Goal: Information Seeking & Learning: Learn about a topic

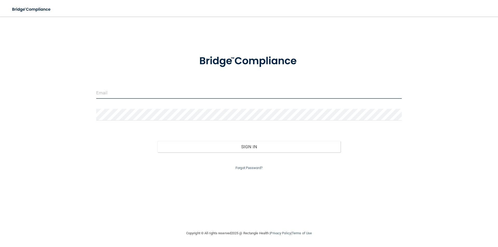
click at [111, 91] on input "email" at bounding box center [249, 93] width 306 height 12
type input "ijoanes@gldpdental.com"
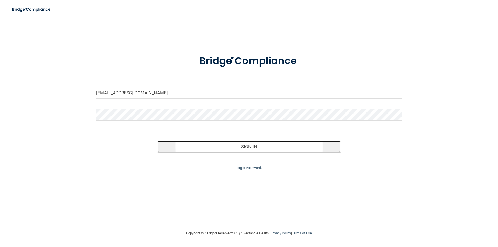
click at [262, 147] on button "Sign In" at bounding box center [250, 146] width 184 height 11
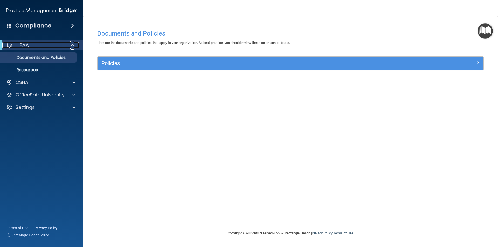
click at [71, 46] on span at bounding box center [73, 45] width 4 height 6
click at [71, 46] on div at bounding box center [72, 45] width 13 height 6
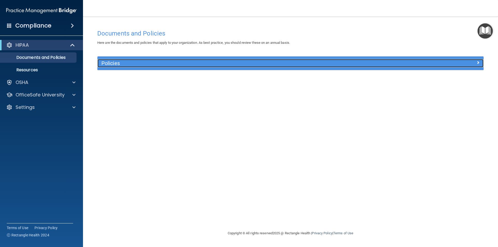
click at [479, 63] on span at bounding box center [478, 62] width 3 height 6
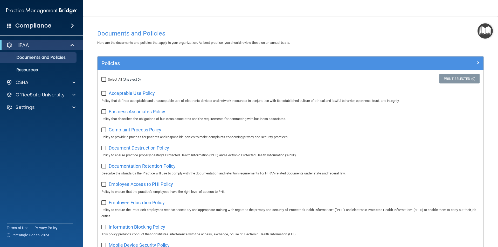
click at [127, 80] on link "(Unselect 0)" at bounding box center [132, 80] width 18 height 4
click at [104, 79] on input "Select All (Unselect 0) Unselect All" at bounding box center [104, 80] width 6 height 4
checkbox input "true"
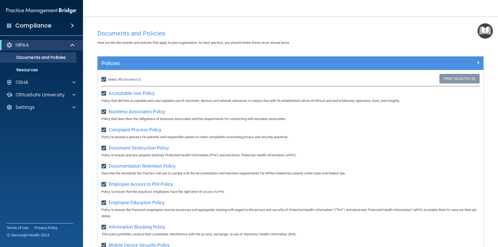
checkbox input "true"
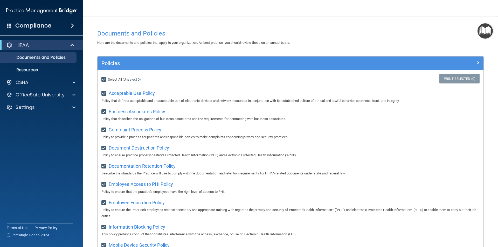
checkbox input "true"
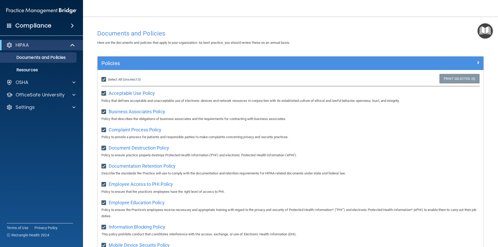
checkbox input "true"
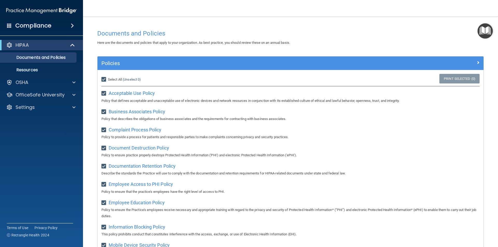
checkbox input "true"
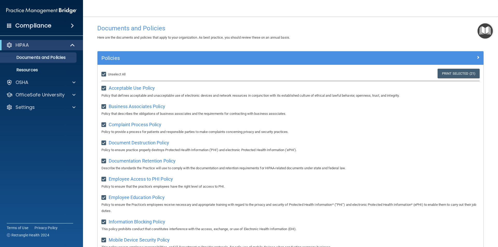
scroll to position [3, 0]
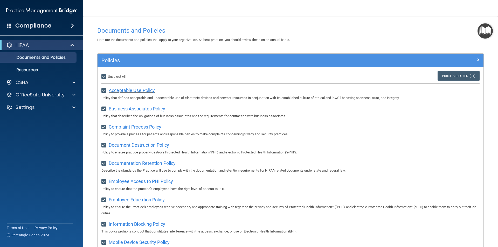
click at [118, 91] on span "Acceptable Use Policy" at bounding box center [132, 90] width 46 height 5
click at [72, 46] on span at bounding box center [73, 45] width 4 height 6
click at [75, 56] on span at bounding box center [73, 58] width 3 height 6
click at [29, 81] on p "Resources" at bounding box center [38, 82] width 71 height 5
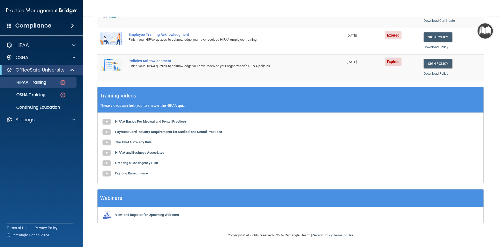
scroll to position [140, 0]
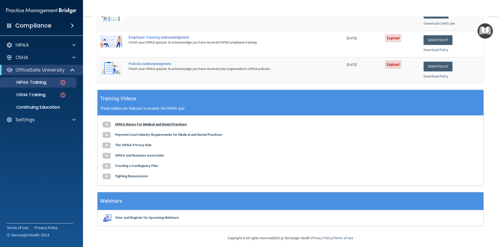
click at [122, 125] on b "HIPAA Basics For Medical and Dental Practices" at bounding box center [151, 125] width 72 height 4
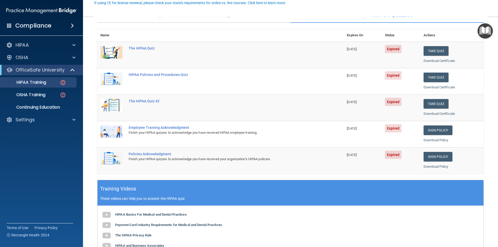
scroll to position [49, 0]
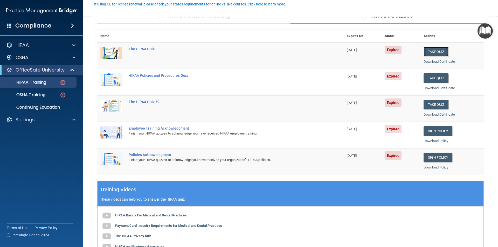
click at [434, 50] on button "Take Quiz" at bounding box center [436, 52] width 25 height 10
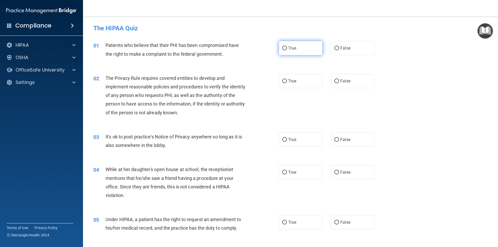
click at [283, 50] on input "True" at bounding box center [284, 48] width 5 height 4
radio input "true"
click at [284, 83] on label "True" at bounding box center [301, 81] width 44 height 14
click at [284, 83] on input "True" at bounding box center [284, 81] width 5 height 4
radio input "true"
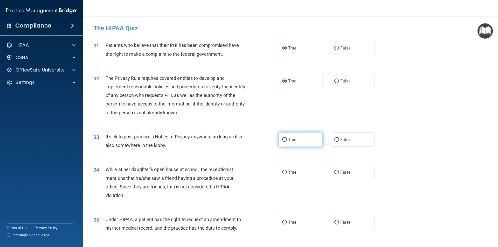
click at [291, 139] on span "True" at bounding box center [292, 139] width 8 height 5
click at [287, 139] on input "True" at bounding box center [284, 140] width 5 height 4
radio input "true"
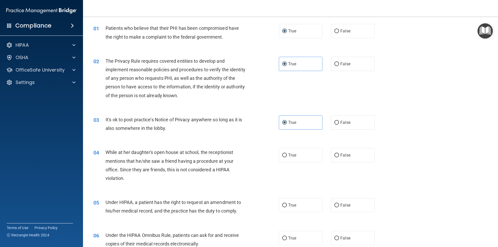
scroll to position [18, 0]
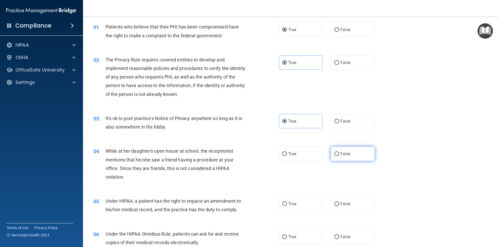
click at [335, 154] on input "False" at bounding box center [337, 154] width 5 height 4
radio input "true"
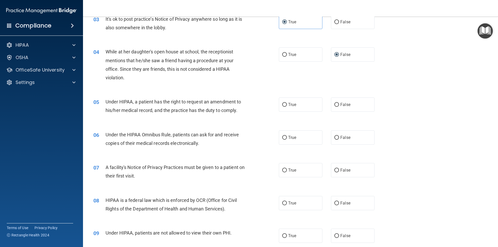
scroll to position [119, 0]
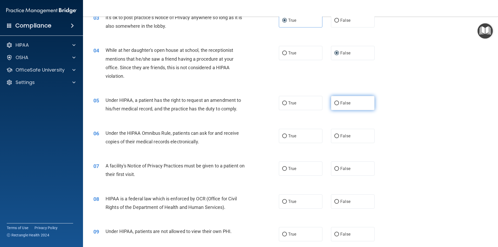
click at [335, 103] on input "False" at bounding box center [337, 103] width 5 height 4
radio input "true"
click at [288, 103] on span "True" at bounding box center [292, 103] width 8 height 5
click at [287, 103] on input "True" at bounding box center [284, 103] width 5 height 4
radio input "true"
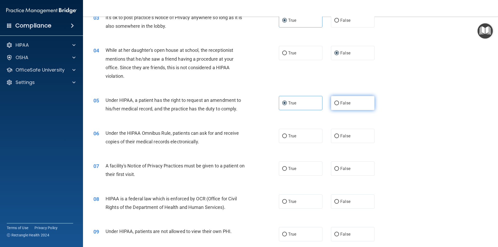
click at [335, 105] on input "False" at bounding box center [337, 103] width 5 height 4
radio input "true"
radio input "false"
click at [301, 137] on label "True" at bounding box center [301, 136] width 44 height 14
click at [287, 137] on input "True" at bounding box center [284, 136] width 5 height 4
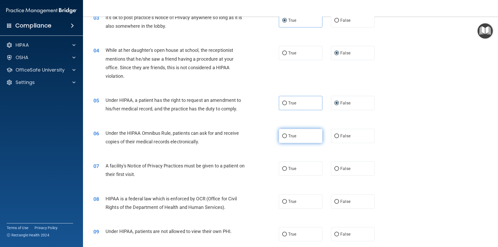
radio input "true"
click at [290, 172] on label "True" at bounding box center [301, 169] width 44 height 14
click at [287, 171] on input "True" at bounding box center [284, 169] width 5 height 4
radio input "true"
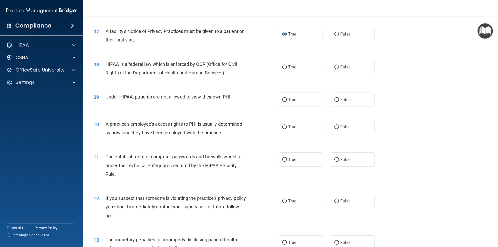
scroll to position [257, 0]
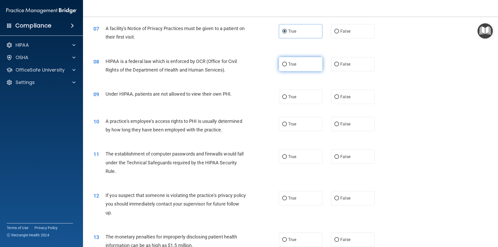
click at [283, 65] on input "True" at bounding box center [284, 65] width 5 height 4
radio input "true"
click at [348, 100] on label "False" at bounding box center [353, 97] width 44 height 14
click at [339, 99] on input "False" at bounding box center [337, 97] width 5 height 4
radio input "true"
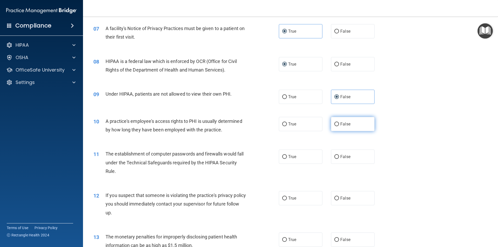
click at [336, 126] on input "False" at bounding box center [337, 125] width 5 height 4
radio input "true"
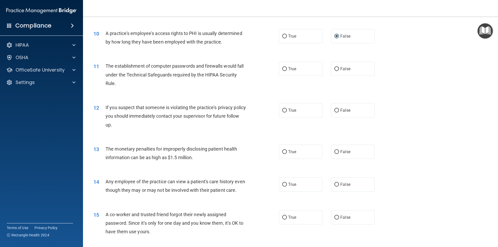
scroll to position [336, 0]
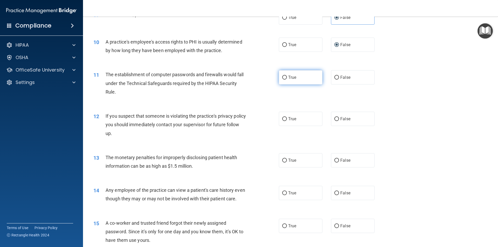
click at [286, 82] on label "True" at bounding box center [301, 77] width 44 height 14
click at [286, 80] on input "True" at bounding box center [284, 78] width 5 height 4
radio input "true"
click at [288, 120] on span "True" at bounding box center [292, 119] width 8 height 5
click at [287, 120] on input "True" at bounding box center [284, 119] width 5 height 4
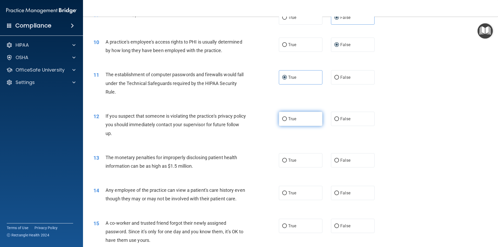
radio input "true"
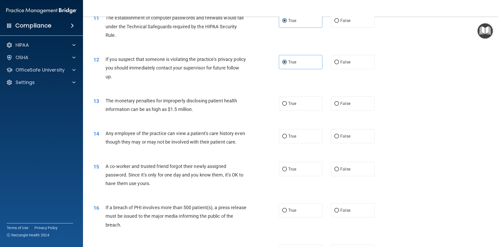
scroll to position [395, 0]
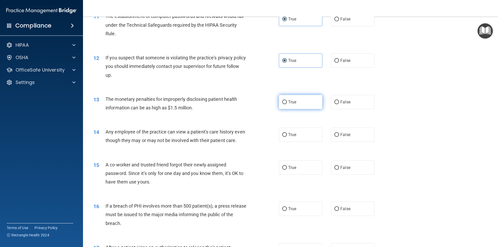
click at [293, 106] on label "True" at bounding box center [301, 102] width 44 height 14
click at [287, 104] on input "True" at bounding box center [284, 102] width 5 height 4
radio input "true"
click at [282, 135] on input "True" at bounding box center [284, 135] width 5 height 4
radio input "true"
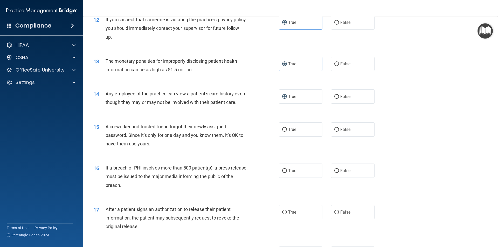
scroll to position [436, 0]
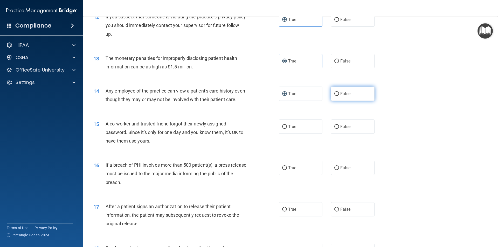
click at [341, 94] on span "False" at bounding box center [346, 93] width 10 height 5
click at [339, 94] on input "False" at bounding box center [337, 94] width 5 height 4
radio input "true"
radio input "false"
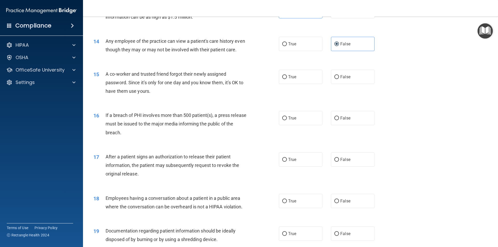
scroll to position [487, 0]
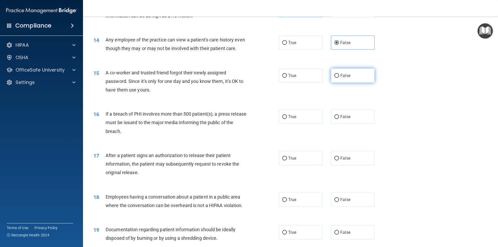
click at [336, 78] on input "False" at bounding box center [337, 76] width 5 height 4
radio input "true"
click at [284, 119] on input "True" at bounding box center [284, 117] width 5 height 4
radio input "true"
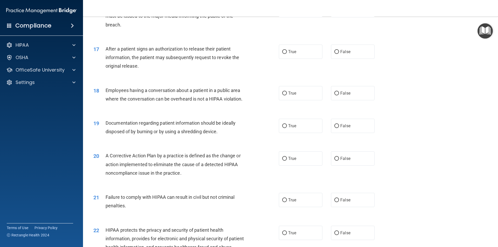
scroll to position [596, 0]
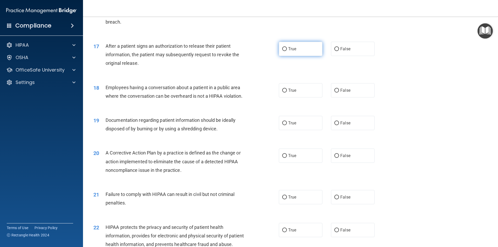
click at [296, 56] on label "True" at bounding box center [301, 49] width 44 height 14
click at [287, 51] on input "True" at bounding box center [284, 49] width 5 height 4
radio input "true"
click at [336, 93] on input "False" at bounding box center [337, 91] width 5 height 4
radio input "true"
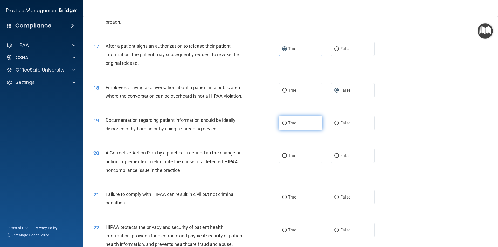
click at [286, 130] on label "True" at bounding box center [301, 123] width 44 height 14
click at [286, 125] on input "True" at bounding box center [284, 123] width 5 height 4
radio input "true"
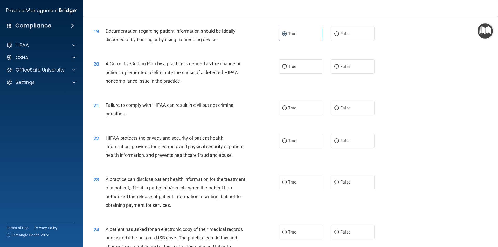
scroll to position [687, 0]
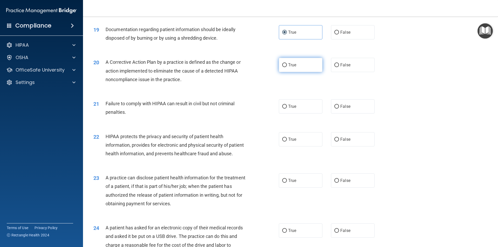
click at [284, 67] on input "True" at bounding box center [284, 65] width 5 height 4
radio input "true"
click at [337, 114] on label "False" at bounding box center [353, 106] width 44 height 14
click at [337, 109] on input "False" at bounding box center [337, 107] width 5 height 4
radio input "true"
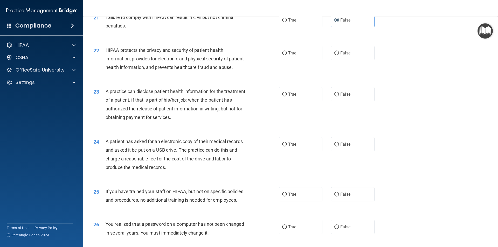
scroll to position [779, 0]
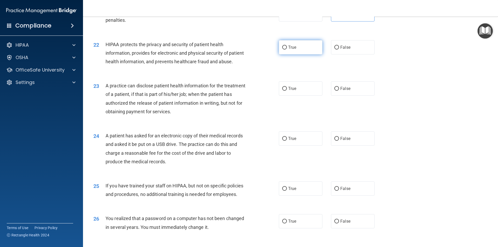
click at [289, 50] on span "True" at bounding box center [292, 47] width 8 height 5
click at [287, 50] on input "True" at bounding box center [284, 48] width 5 height 4
radio input "true"
click at [288, 96] on label "True" at bounding box center [301, 89] width 44 height 14
click at [287, 91] on input "True" at bounding box center [284, 89] width 5 height 4
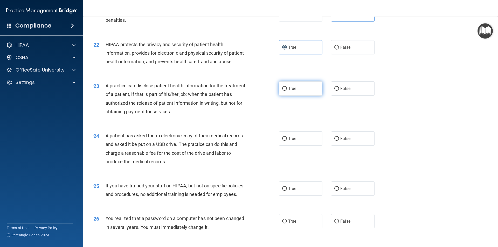
radio input "true"
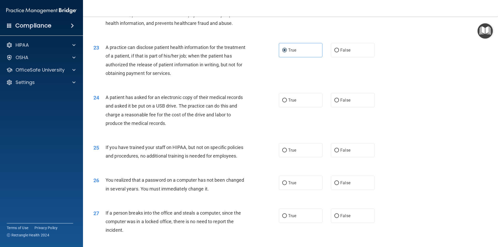
scroll to position [825, 0]
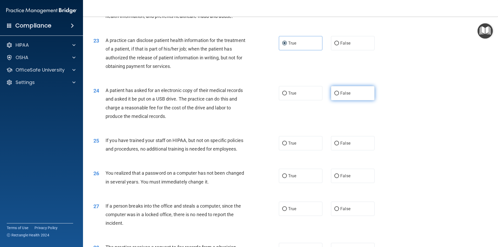
click at [335, 96] on input "False" at bounding box center [337, 94] width 5 height 4
radio input "true"
click at [343, 151] on label "False" at bounding box center [353, 143] width 44 height 14
click at [339, 146] on input "False" at bounding box center [337, 144] width 5 height 4
radio input "true"
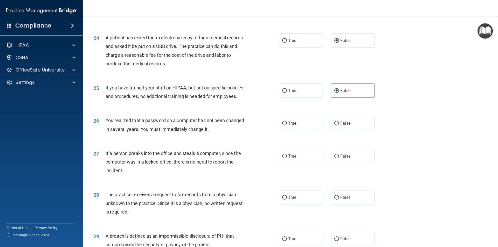
scroll to position [879, 0]
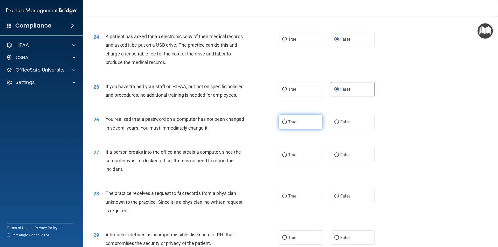
click at [295, 129] on label "True" at bounding box center [301, 122] width 44 height 14
click at [287, 124] on input "True" at bounding box center [284, 122] width 5 height 4
radio input "true"
click at [348, 162] on label "False" at bounding box center [353, 155] width 44 height 14
click at [339, 157] on input "False" at bounding box center [337, 155] width 5 height 4
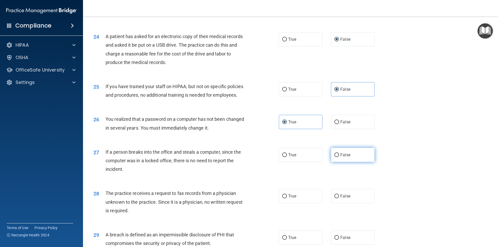
radio input "true"
click at [341, 199] on span "False" at bounding box center [346, 196] width 10 height 5
click at [339, 199] on input "False" at bounding box center [337, 197] width 5 height 4
radio input "true"
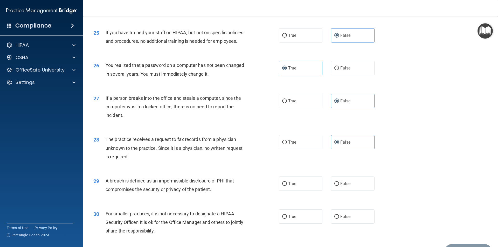
scroll to position [981, 0]
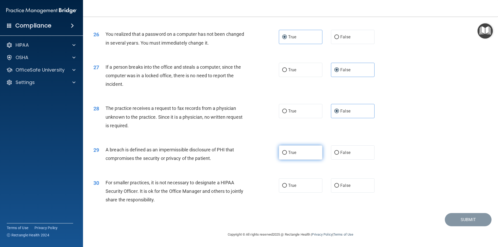
click at [283, 155] on label "True" at bounding box center [301, 153] width 44 height 14
click at [283, 155] on input "True" at bounding box center [284, 153] width 5 height 4
radio input "true"
click at [341, 187] on span "False" at bounding box center [346, 185] width 10 height 5
click at [339, 187] on input "False" at bounding box center [337, 186] width 5 height 4
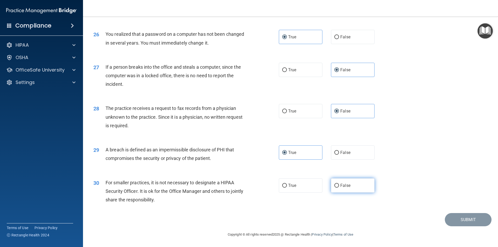
radio input "true"
click at [460, 217] on button "Submit" at bounding box center [468, 219] width 47 height 13
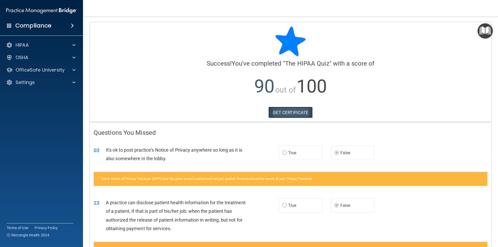
click at [281, 110] on link "GET CERTIFICATE" at bounding box center [291, 112] width 44 height 11
click at [70, 70] on div at bounding box center [73, 70] width 13 height 6
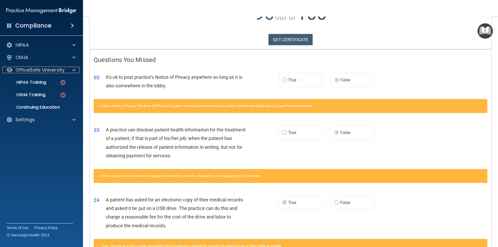
scroll to position [69, 0]
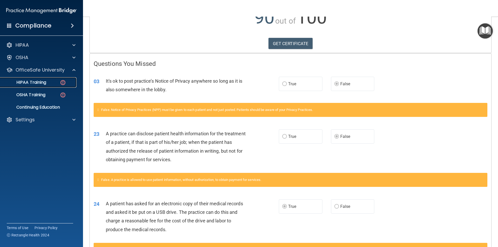
click at [37, 84] on p "HIPAA Training" at bounding box center [24, 82] width 43 height 5
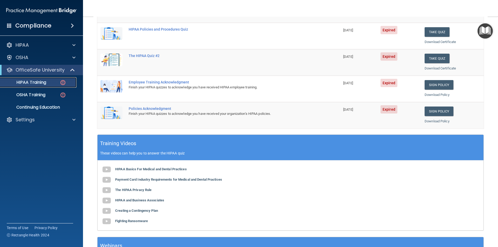
scroll to position [96, 0]
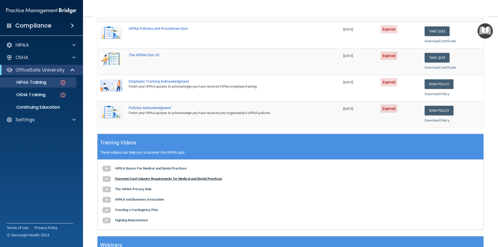
click at [129, 180] on b "Payment Card Industry Requirements for Medical and Dental Practices" at bounding box center [168, 179] width 107 height 4
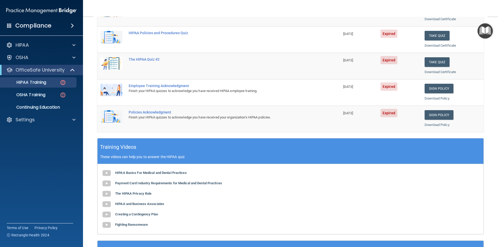
scroll to position [92, 0]
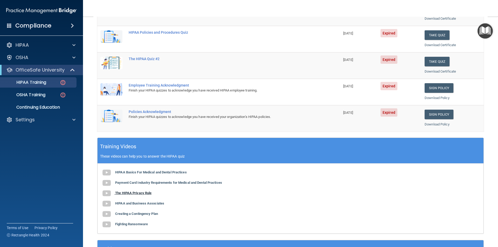
click at [105, 193] on img at bounding box center [106, 193] width 10 height 10
click at [107, 206] on img at bounding box center [106, 204] width 10 height 10
click at [108, 215] on img at bounding box center [106, 214] width 10 height 10
click at [111, 225] on img at bounding box center [106, 225] width 10 height 10
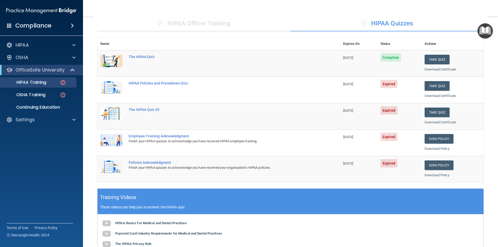
scroll to position [33, 0]
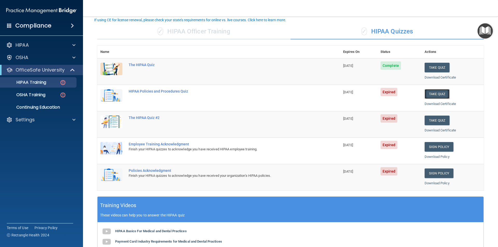
click at [436, 93] on button "Take Quiz" at bounding box center [437, 94] width 25 height 10
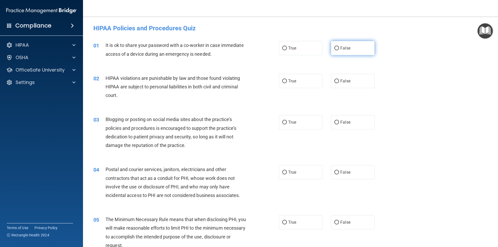
click at [348, 46] on span "False" at bounding box center [346, 48] width 10 height 5
click at [339, 46] on input "False" at bounding box center [337, 48] width 5 height 4
radio input "true"
click at [303, 85] on label "True" at bounding box center [301, 81] width 44 height 14
click at [287, 83] on input "True" at bounding box center [284, 81] width 5 height 4
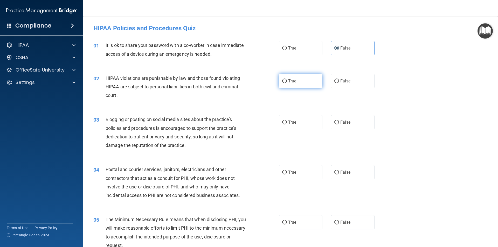
radio input "true"
click at [302, 125] on label "True" at bounding box center [301, 122] width 44 height 14
click at [287, 125] on input "True" at bounding box center [284, 123] width 5 height 4
radio input "true"
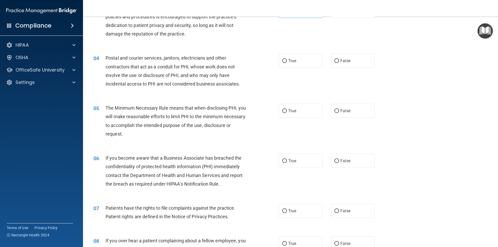
scroll to position [113, 0]
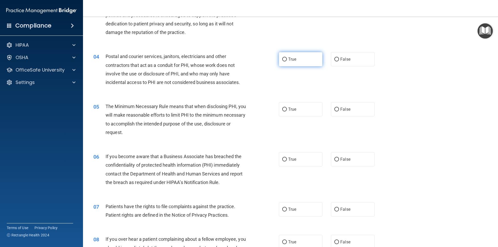
click at [286, 60] on label "True" at bounding box center [301, 59] width 44 height 14
click at [286, 60] on input "True" at bounding box center [284, 60] width 5 height 4
radio input "true"
click at [302, 105] on label "True" at bounding box center [301, 109] width 44 height 14
click at [287, 108] on input "True" at bounding box center [284, 110] width 5 height 4
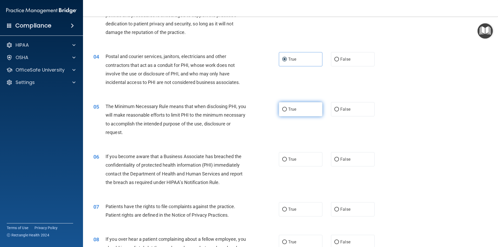
radio input "true"
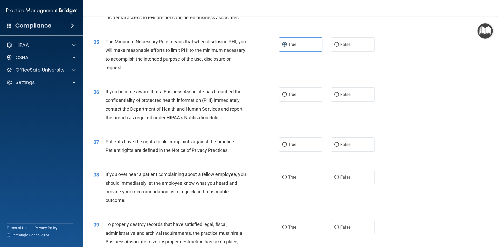
scroll to position [179, 0]
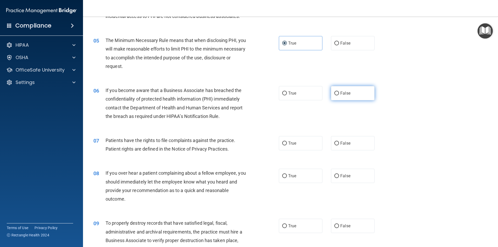
click at [341, 95] on span "False" at bounding box center [346, 93] width 10 height 5
click at [339, 95] on input "False" at bounding box center [337, 94] width 5 height 4
radio input "true"
drag, startPoint x: 289, startPoint y: 144, endPoint x: 305, endPoint y: 148, distance: 16.1
click at [290, 144] on span "True" at bounding box center [292, 143] width 8 height 5
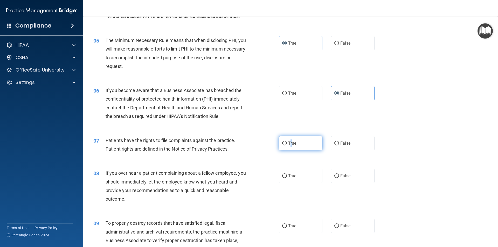
click at [283, 143] on input "True" at bounding box center [284, 144] width 5 height 4
radio input "true"
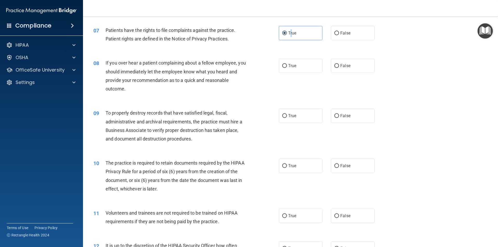
scroll to position [300, 0]
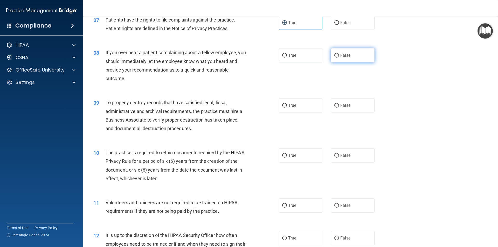
click at [337, 58] on label "False" at bounding box center [353, 55] width 44 height 14
click at [337, 58] on input "False" at bounding box center [337, 56] width 5 height 4
radio input "true"
click at [283, 105] on input "True" at bounding box center [284, 106] width 5 height 4
radio input "true"
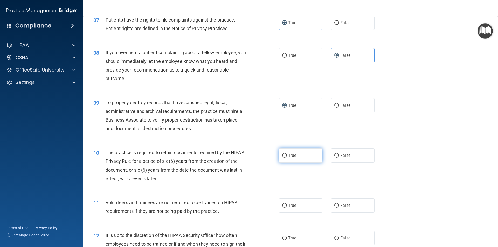
click at [288, 157] on span "True" at bounding box center [292, 155] width 8 height 5
click at [287, 157] on input "True" at bounding box center [284, 156] width 5 height 4
radio input "true"
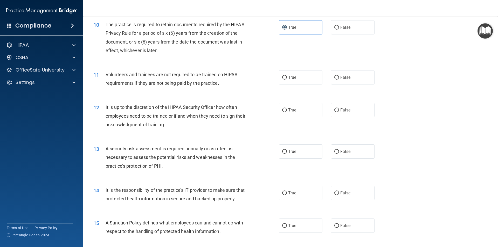
scroll to position [437, 0]
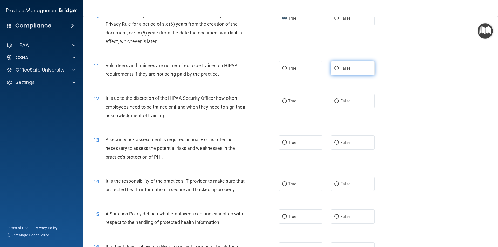
click at [341, 67] on span "False" at bounding box center [346, 68] width 10 height 5
click at [338, 67] on input "False" at bounding box center [337, 69] width 5 height 4
radio input "true"
click at [335, 103] on input "False" at bounding box center [337, 101] width 5 height 4
radio input "true"
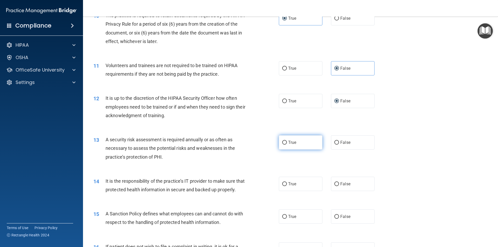
click at [290, 144] on span "True" at bounding box center [292, 142] width 8 height 5
click at [287, 144] on input "True" at bounding box center [284, 143] width 5 height 4
radio input "true"
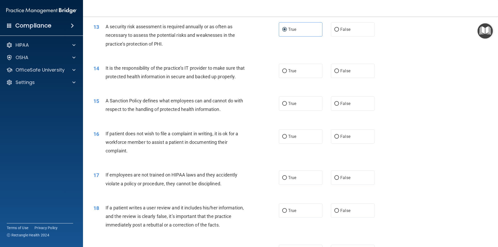
scroll to position [553, 0]
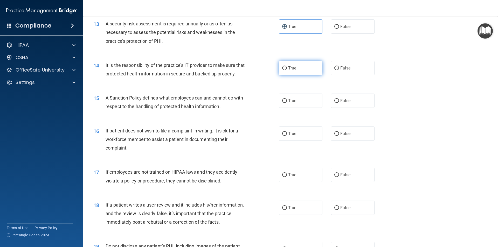
click at [283, 69] on input "True" at bounding box center [284, 68] width 5 height 4
radio input "true"
click at [285, 108] on label "True" at bounding box center [301, 101] width 44 height 14
click at [285, 103] on input "True" at bounding box center [284, 101] width 5 height 4
radio input "true"
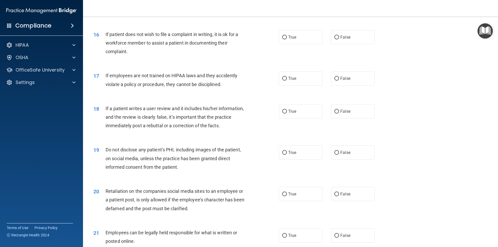
scroll to position [655, 0]
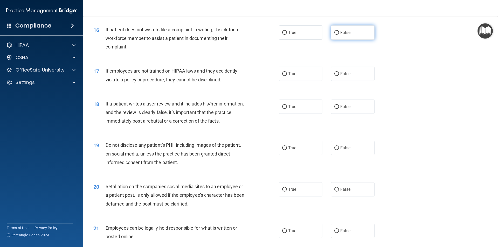
click at [337, 35] on input "False" at bounding box center [337, 33] width 5 height 4
radio input "true"
click at [339, 81] on label "False" at bounding box center [353, 74] width 44 height 14
click at [339, 76] on input "False" at bounding box center [337, 74] width 5 height 4
radio input "true"
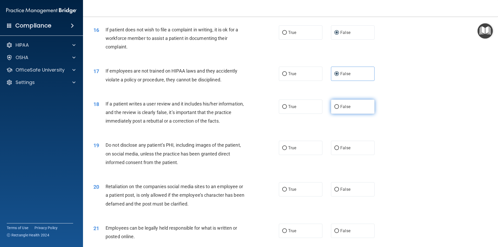
click at [333, 113] on label "False" at bounding box center [353, 107] width 44 height 14
click at [335, 109] on input "False" at bounding box center [337, 107] width 5 height 4
radio input "true"
drag, startPoint x: 287, startPoint y: 158, endPoint x: 290, endPoint y: 158, distance: 2.9
click at [288, 151] on span "True" at bounding box center [292, 148] width 8 height 5
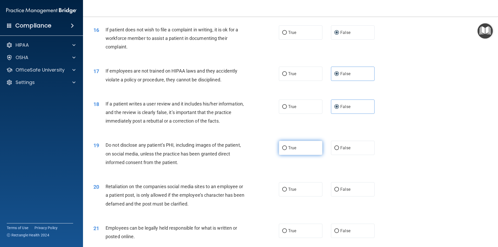
click at [287, 150] on input "True" at bounding box center [284, 148] width 5 height 4
radio input "true"
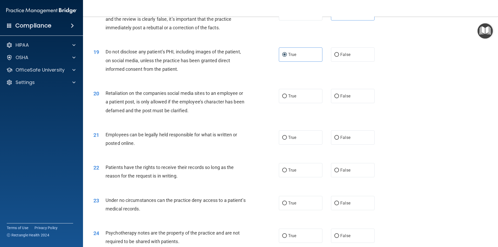
scroll to position [771, 0]
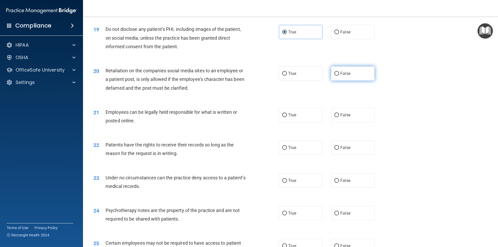
click at [345, 76] on span "False" at bounding box center [346, 73] width 10 height 5
click at [339, 76] on input "False" at bounding box center [337, 74] width 5 height 4
radio input "true"
click at [307, 122] on label "True" at bounding box center [301, 115] width 44 height 14
click at [287, 117] on input "True" at bounding box center [284, 115] width 5 height 4
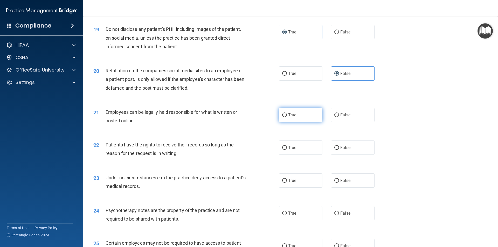
radio input "true"
click at [288, 150] on span "True" at bounding box center [292, 147] width 8 height 5
click at [287, 150] on input "True" at bounding box center [284, 148] width 5 height 4
radio input "true"
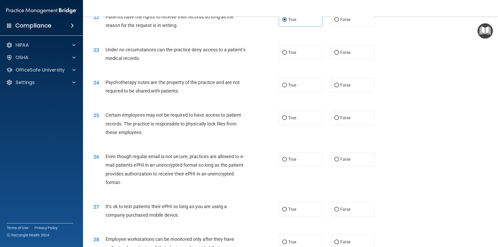
scroll to position [902, 0]
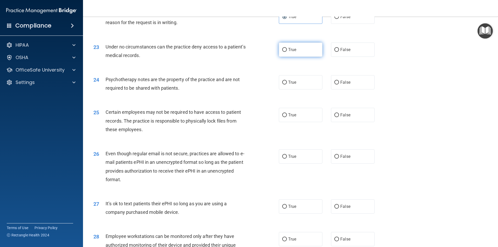
click at [290, 52] on span "True" at bounding box center [292, 49] width 8 height 5
click at [287, 52] on input "True" at bounding box center [284, 50] width 5 height 4
radio input "true"
click at [335, 85] on input "False" at bounding box center [337, 83] width 5 height 4
radio input "true"
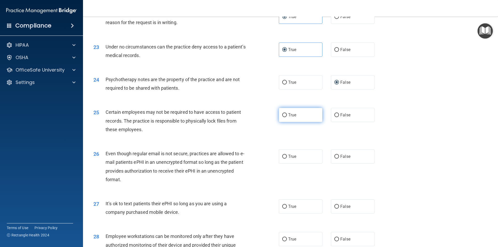
click at [288, 118] on span "True" at bounding box center [292, 115] width 8 height 5
click at [287, 117] on input "True" at bounding box center [284, 115] width 5 height 4
radio input "true"
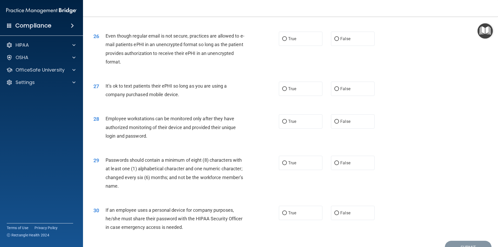
scroll to position [1021, 0]
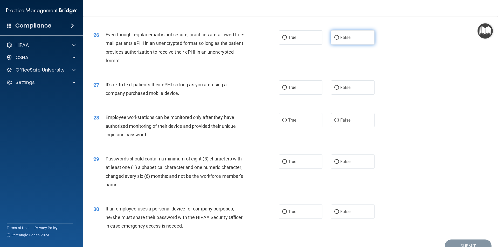
click at [337, 44] on label "False" at bounding box center [353, 37] width 44 height 14
click at [337, 40] on input "False" at bounding box center [337, 38] width 5 height 4
radio input "true"
click at [341, 95] on label "False" at bounding box center [353, 87] width 44 height 14
click at [339, 90] on input "False" at bounding box center [337, 88] width 5 height 4
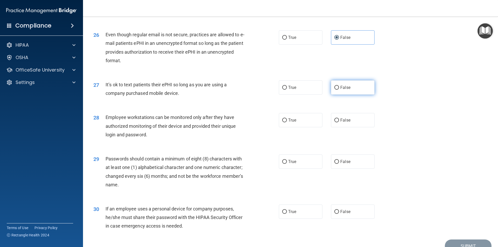
radio input "true"
click at [293, 123] on span "True" at bounding box center [292, 120] width 8 height 5
click at [287, 123] on input "True" at bounding box center [284, 121] width 5 height 4
radio input "true"
click at [300, 169] on label "True" at bounding box center [301, 162] width 44 height 14
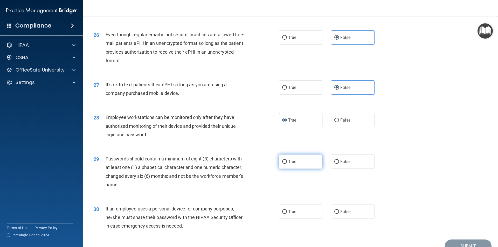
click at [287, 164] on input "True" at bounding box center [284, 162] width 5 height 4
radio input "true"
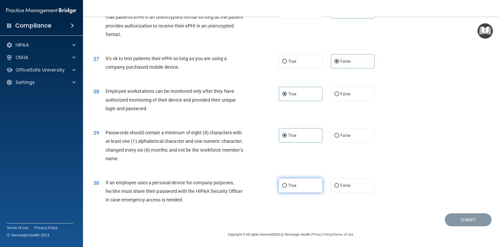
click at [301, 184] on label "True" at bounding box center [301, 186] width 44 height 14
click at [287, 184] on input "True" at bounding box center [284, 186] width 5 height 4
radio input "true"
click at [469, 218] on button "Submit" at bounding box center [468, 220] width 47 height 13
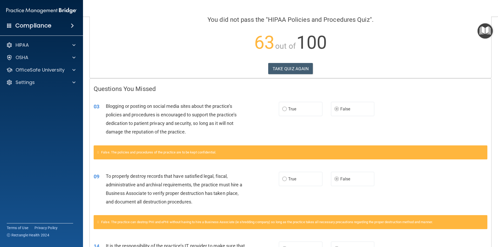
scroll to position [43, 0]
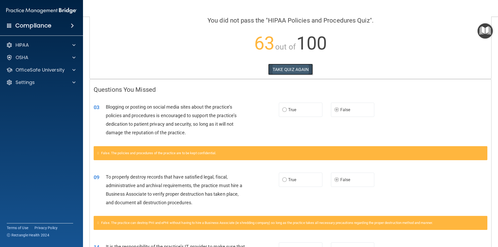
click at [296, 72] on button "TAKE QUIZ AGAIN" at bounding box center [290, 69] width 45 height 11
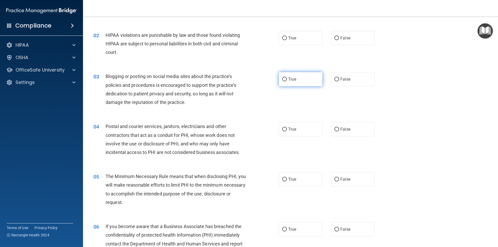
click at [288, 79] on span "True" at bounding box center [292, 79] width 8 height 5
click at [287, 79] on input "True" at bounding box center [284, 80] width 5 height 4
radio input "true"
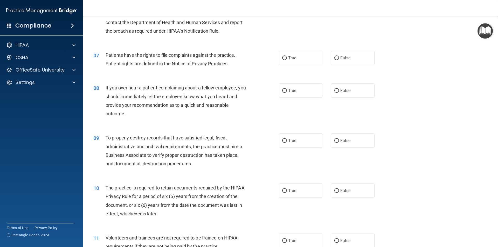
scroll to position [272, 0]
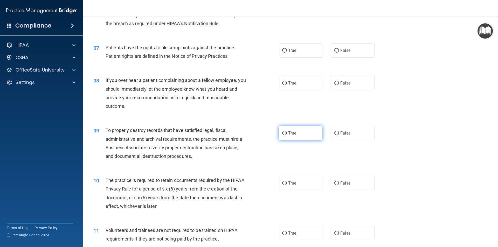
click at [282, 132] on input "True" at bounding box center [284, 134] width 5 height 4
radio input "true"
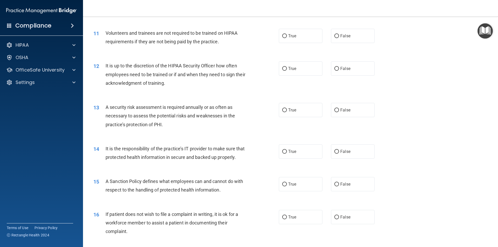
scroll to position [471, 0]
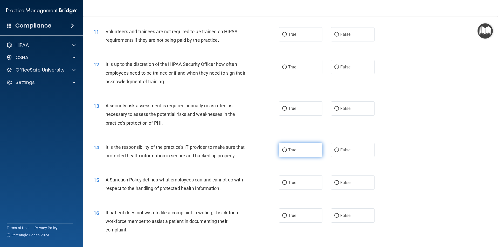
click at [289, 150] on span "True" at bounding box center [292, 150] width 8 height 5
click at [287, 150] on input "True" at bounding box center [284, 150] width 5 height 4
radio input "true"
click at [301, 190] on label "True" at bounding box center [301, 183] width 44 height 14
click at [287, 185] on input "True" at bounding box center [284, 183] width 5 height 4
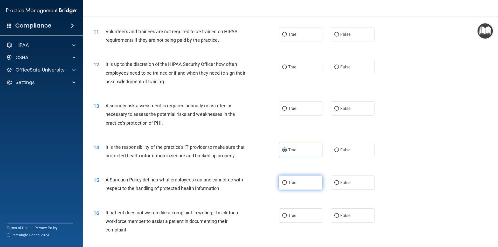
radio input "true"
click at [347, 223] on label "False" at bounding box center [353, 216] width 44 height 14
click at [339, 218] on input "False" at bounding box center [337, 216] width 5 height 4
radio input "true"
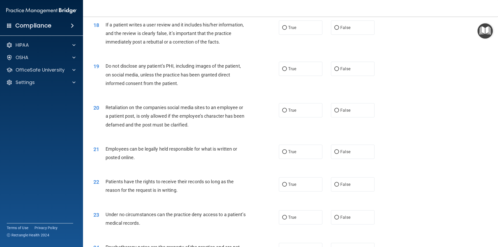
scroll to position [738, 0]
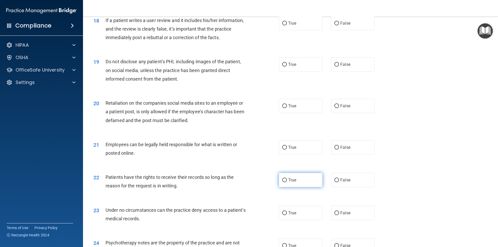
click at [280, 187] on label "True" at bounding box center [301, 180] width 44 height 14
click at [282, 182] on input "True" at bounding box center [284, 181] width 5 height 4
radio input "true"
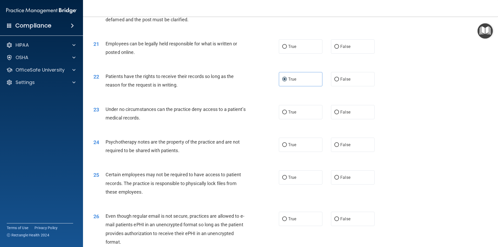
scroll to position [842, 0]
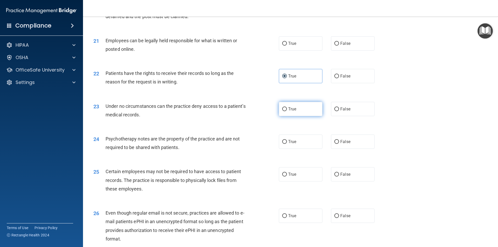
click at [299, 115] on label "True" at bounding box center [301, 109] width 44 height 14
click at [287, 111] on input "True" at bounding box center [284, 109] width 5 height 4
radio input "true"
click at [342, 144] on span "False" at bounding box center [346, 141] width 10 height 5
click at [339, 144] on input "False" at bounding box center [337, 142] width 5 height 4
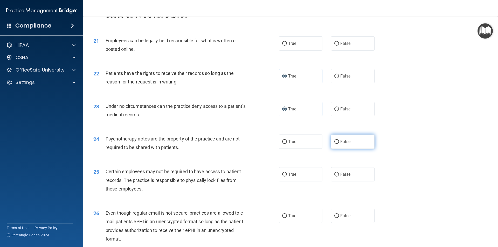
radio input "true"
click at [335, 218] on input "False" at bounding box center [337, 216] width 5 height 4
radio input "true"
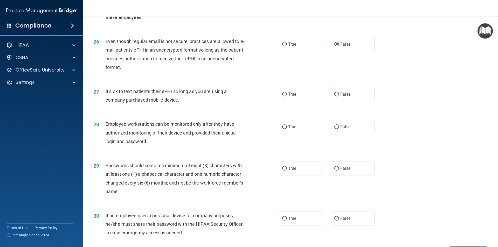
scroll to position [1025, 0]
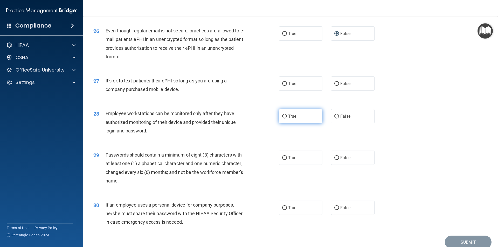
click at [288, 119] on span "True" at bounding box center [292, 116] width 8 height 5
click at [287, 119] on input "True" at bounding box center [284, 117] width 5 height 4
radio input "true"
drag, startPoint x: 288, startPoint y: 218, endPoint x: 293, endPoint y: 218, distance: 5.2
click at [288, 211] on span "True" at bounding box center [292, 208] width 8 height 5
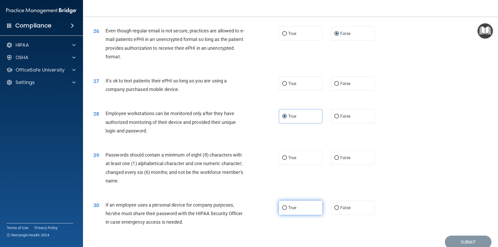
click at [287, 210] on input "True" at bounding box center [284, 208] width 5 height 4
radio input "true"
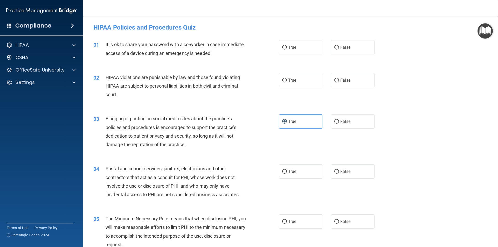
scroll to position [0, 0]
click at [341, 48] on span "False" at bounding box center [346, 48] width 10 height 5
click at [339, 48] on input "False" at bounding box center [337, 48] width 5 height 4
radio input "true"
click at [288, 83] on span "True" at bounding box center [292, 81] width 8 height 5
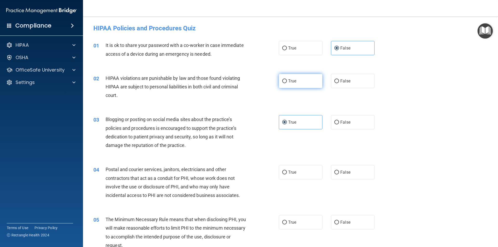
click at [287, 83] on input "True" at bounding box center [284, 81] width 5 height 4
radio input "true"
click at [290, 176] on label "True" at bounding box center [301, 172] width 44 height 14
click at [287, 175] on input "True" at bounding box center [284, 173] width 5 height 4
radio input "true"
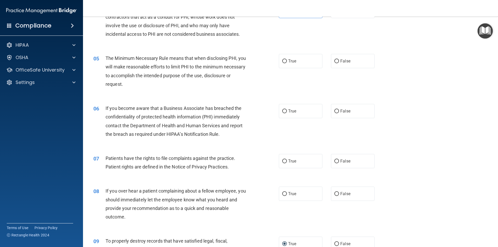
scroll to position [160, 0]
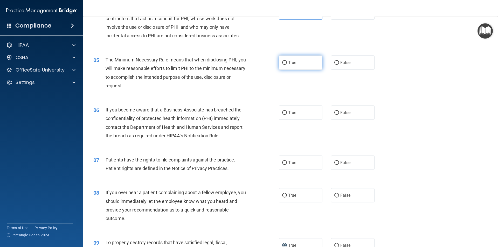
click at [290, 64] on span "True" at bounding box center [292, 62] width 8 height 5
click at [287, 64] on input "True" at bounding box center [284, 63] width 5 height 4
radio input "true"
click at [347, 112] on span "False" at bounding box center [346, 112] width 10 height 5
click at [339, 112] on input "False" at bounding box center [337, 113] width 5 height 4
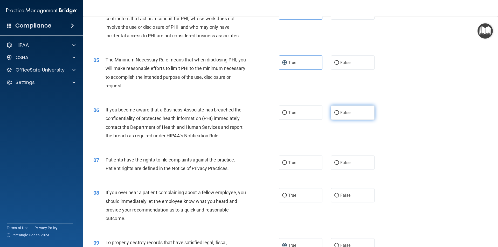
radio input "true"
click at [290, 166] on label "True" at bounding box center [301, 163] width 44 height 14
click at [287, 165] on input "True" at bounding box center [284, 163] width 5 height 4
radio input "true"
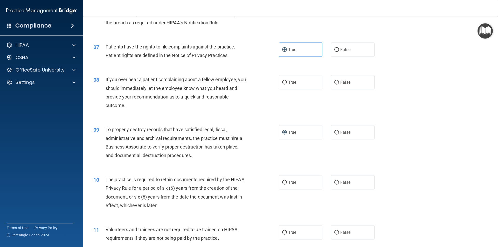
scroll to position [274, 0]
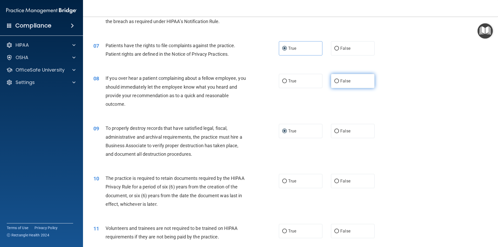
click at [335, 83] on input "False" at bounding box center [337, 81] width 5 height 4
radio input "true"
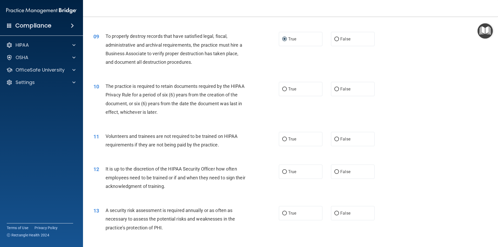
scroll to position [376, 0]
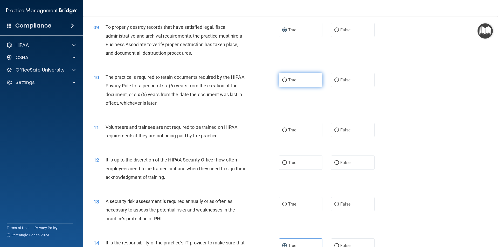
click at [288, 79] on span "True" at bounding box center [292, 80] width 8 height 5
click at [287, 79] on input "True" at bounding box center [284, 80] width 5 height 4
radio input "true"
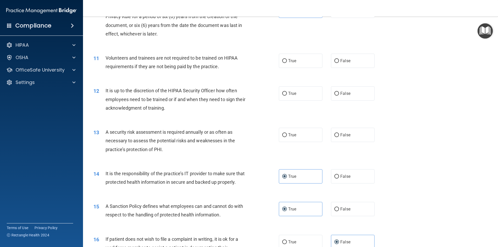
scroll to position [446, 0]
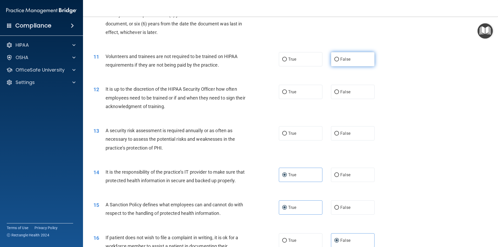
click at [336, 61] on input "False" at bounding box center [337, 60] width 5 height 4
radio input "true"
click at [335, 92] on input "False" at bounding box center [337, 92] width 5 height 4
radio input "true"
click at [293, 135] on span "True" at bounding box center [292, 133] width 8 height 5
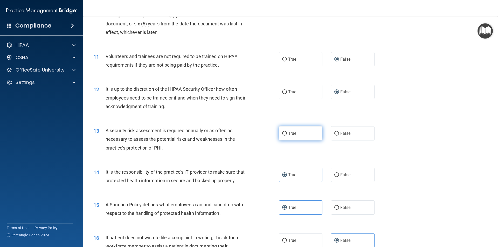
click at [287, 135] on input "True" at bounding box center [284, 134] width 5 height 4
radio input "true"
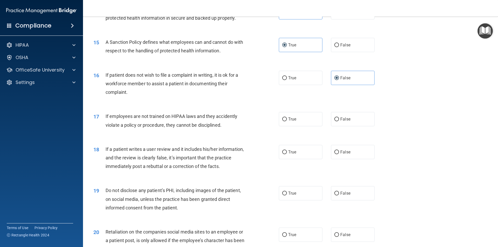
scroll to position [612, 0]
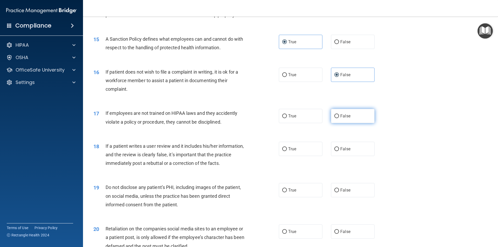
click at [345, 119] on span "False" at bounding box center [346, 116] width 10 height 5
click at [339, 118] on input "False" at bounding box center [337, 116] width 5 height 4
radio input "true"
click at [335, 151] on input "False" at bounding box center [337, 149] width 5 height 4
radio input "true"
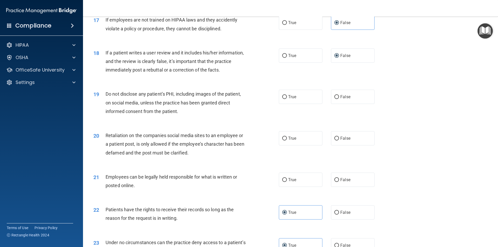
scroll to position [709, 0]
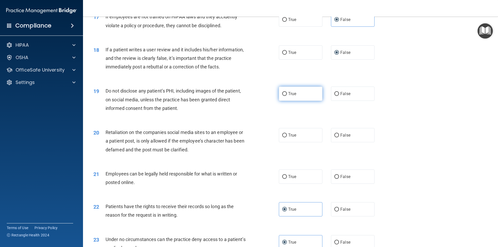
click at [290, 96] on span "True" at bounding box center [292, 93] width 8 height 5
click at [287, 96] on input "True" at bounding box center [284, 94] width 5 height 4
radio input "true"
click at [335, 138] on input "False" at bounding box center [337, 136] width 5 height 4
radio input "true"
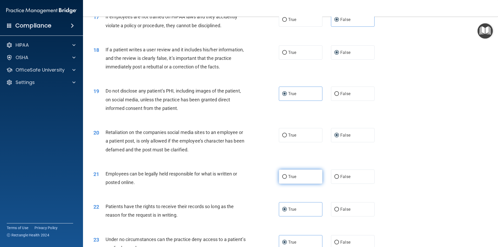
click at [297, 184] on label "True" at bounding box center [301, 177] width 44 height 14
click at [287, 179] on input "True" at bounding box center [284, 177] width 5 height 4
radio input "true"
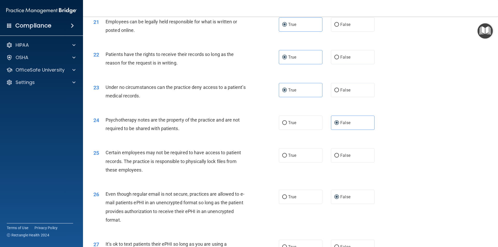
scroll to position [869, 0]
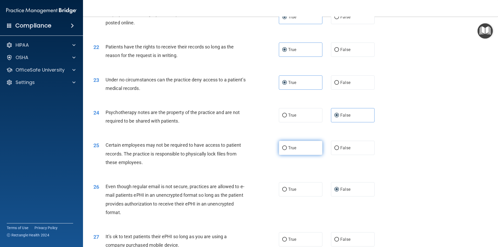
click at [297, 155] on label "True" at bounding box center [301, 148] width 44 height 14
click at [287, 150] on input "True" at bounding box center [284, 148] width 5 height 4
radio input "true"
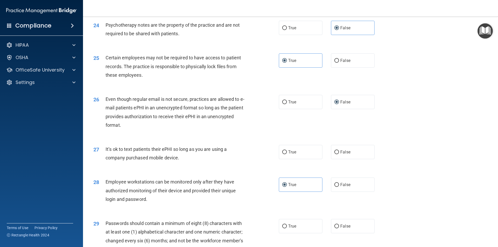
scroll to position [958, 0]
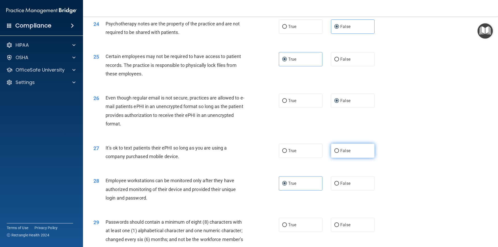
click at [349, 158] on label "False" at bounding box center [353, 151] width 44 height 14
click at [339, 153] on input "False" at bounding box center [337, 151] width 5 height 4
radio input "true"
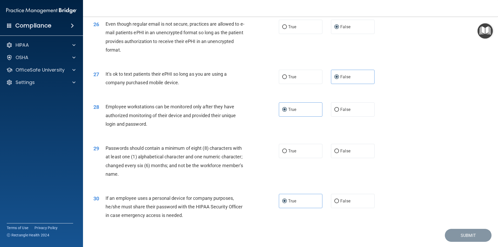
scroll to position [1033, 0]
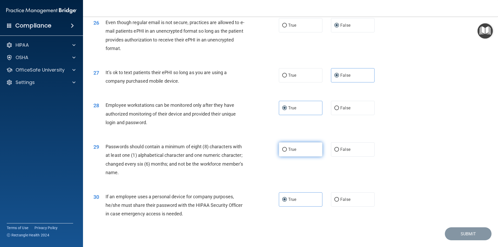
click at [296, 157] on label "True" at bounding box center [301, 150] width 44 height 14
click at [287, 152] on input "True" at bounding box center [284, 150] width 5 height 4
radio input "true"
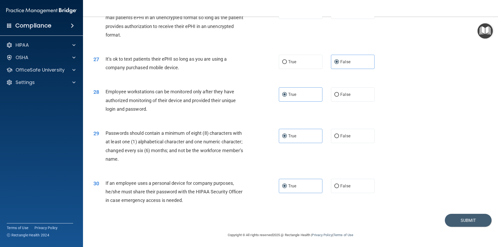
scroll to position [1053, 0]
click at [474, 225] on button "Submit" at bounding box center [468, 220] width 47 height 13
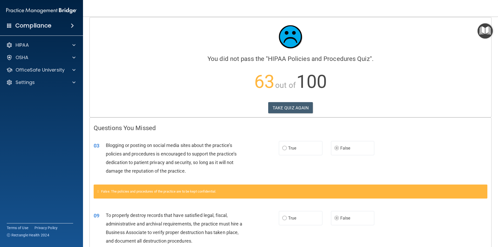
scroll to position [7, 0]
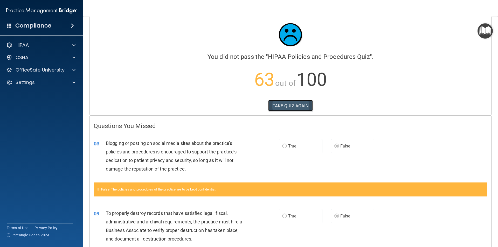
click at [278, 106] on button "TAKE QUIZ AGAIN" at bounding box center [290, 105] width 45 height 11
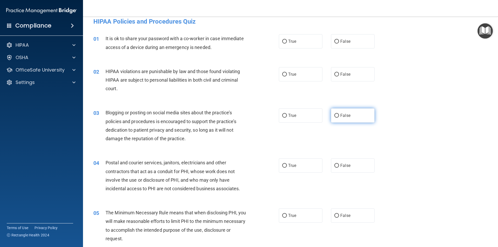
click at [341, 116] on span "False" at bounding box center [346, 115] width 10 height 5
click at [338, 116] on input "False" at bounding box center [337, 116] width 5 height 4
radio input "true"
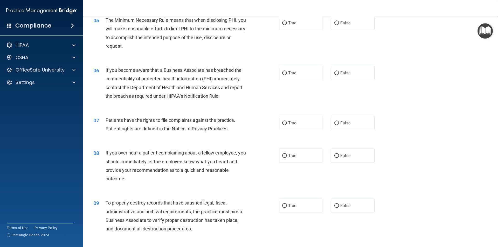
scroll to position [204, 0]
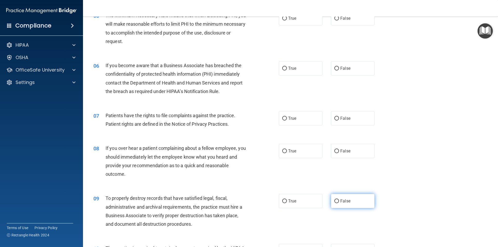
click at [331, 201] on label "False" at bounding box center [353, 201] width 44 height 14
click at [335, 201] on input "False" at bounding box center [337, 202] width 5 height 4
radio input "true"
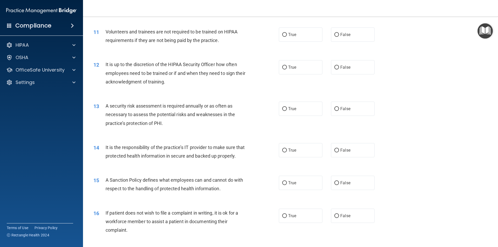
scroll to position [477, 0]
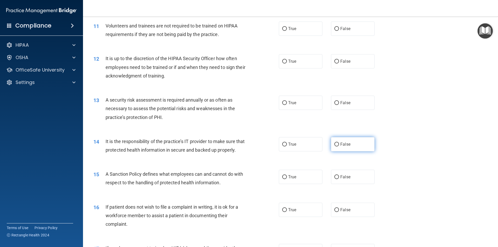
click at [335, 144] on input "False" at bounding box center [337, 145] width 5 height 4
radio input "true"
click at [336, 179] on input "False" at bounding box center [337, 177] width 5 height 4
radio input "true"
click at [336, 212] on input "False" at bounding box center [337, 210] width 5 height 4
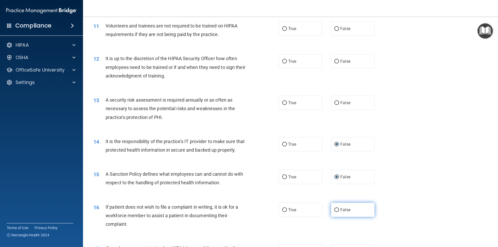
radio input "true"
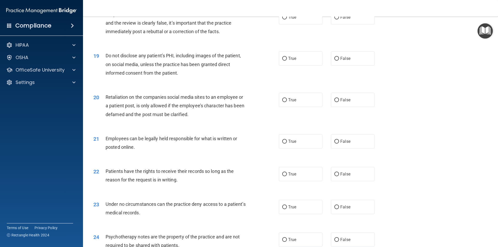
scroll to position [746, 0]
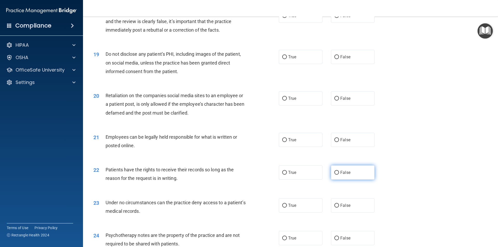
click at [343, 175] on span "False" at bounding box center [346, 172] width 10 height 5
click at [339, 175] on input "False" at bounding box center [337, 173] width 5 height 4
radio input "true"
click at [338, 213] on label "False" at bounding box center [353, 206] width 44 height 14
click at [338, 208] on input "False" at bounding box center [337, 206] width 5 height 4
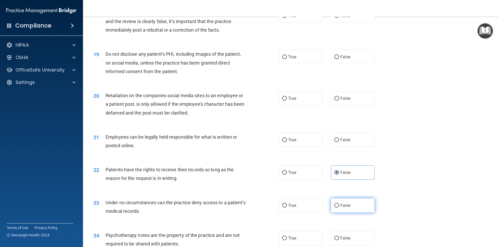
radio input "true"
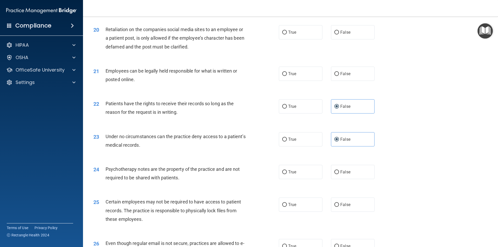
scroll to position [813, 0]
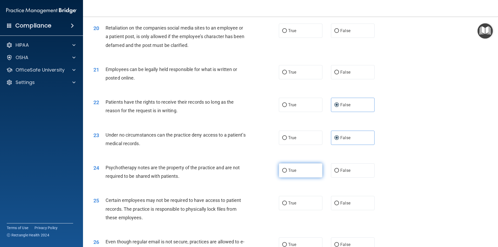
click at [283, 173] on input "True" at bounding box center [284, 171] width 5 height 4
radio input "true"
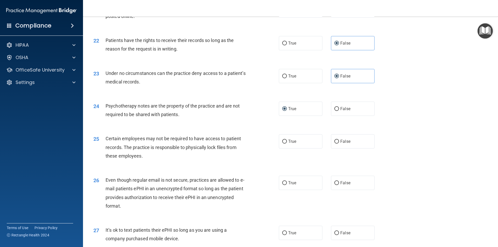
scroll to position [881, 0]
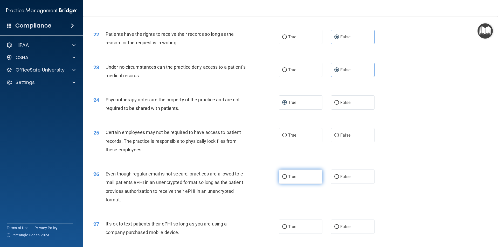
click at [290, 179] on span "True" at bounding box center [292, 176] width 8 height 5
click at [287, 179] on input "True" at bounding box center [284, 177] width 5 height 4
radio input "true"
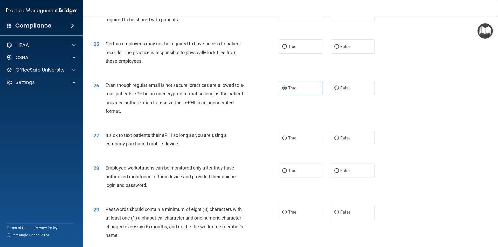
scroll to position [972, 0]
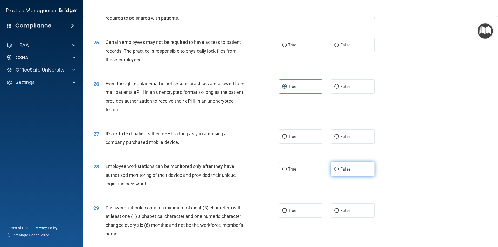
click at [346, 172] on span "False" at bounding box center [346, 169] width 10 height 5
click at [339, 172] on input "False" at bounding box center [337, 170] width 5 height 4
radio input "true"
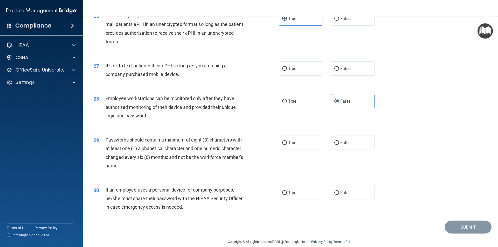
scroll to position [1056, 0]
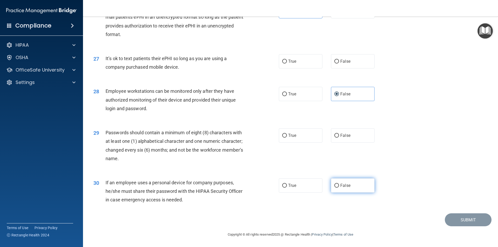
click at [341, 189] on label "False" at bounding box center [353, 186] width 44 height 14
click at [339, 188] on input "False" at bounding box center [337, 186] width 5 height 4
radio input "true"
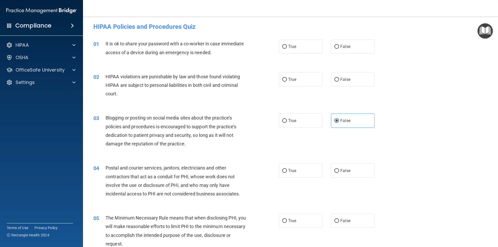
scroll to position [0, 0]
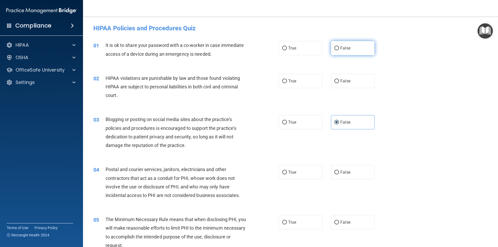
click at [341, 48] on span "False" at bounding box center [346, 48] width 10 height 5
click at [339, 48] on input "False" at bounding box center [337, 48] width 5 height 4
radio input "true"
click at [306, 84] on label "True" at bounding box center [301, 81] width 44 height 14
click at [287, 83] on input "True" at bounding box center [284, 81] width 5 height 4
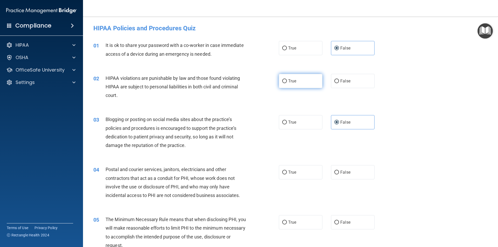
radio input "true"
click at [285, 172] on input "True" at bounding box center [284, 173] width 5 height 4
radio input "true"
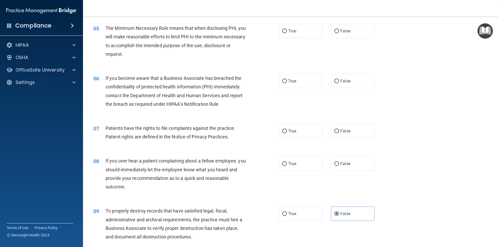
scroll to position [187, 0]
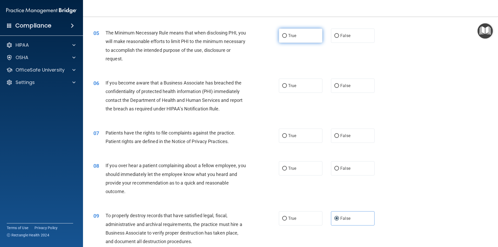
click at [291, 35] on span "True" at bounding box center [292, 35] width 8 height 5
click at [287, 35] on input "True" at bounding box center [284, 36] width 5 height 4
radio input "true"
click at [345, 84] on span "False" at bounding box center [346, 85] width 10 height 5
click at [339, 84] on input "False" at bounding box center [337, 86] width 5 height 4
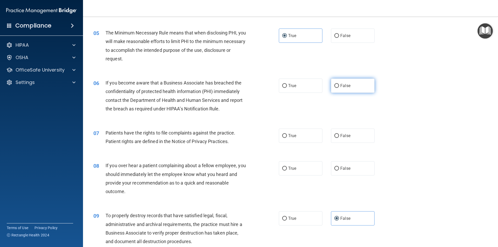
radio input "true"
click at [302, 138] on label "True" at bounding box center [301, 136] width 44 height 14
click at [287, 138] on input "True" at bounding box center [284, 136] width 5 height 4
radio input "true"
click at [335, 171] on input "False" at bounding box center [337, 169] width 5 height 4
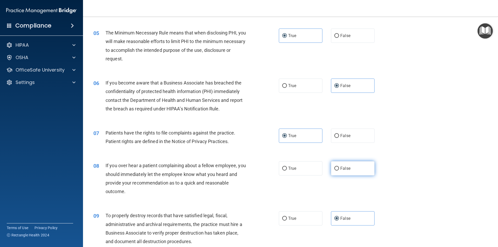
radio input "true"
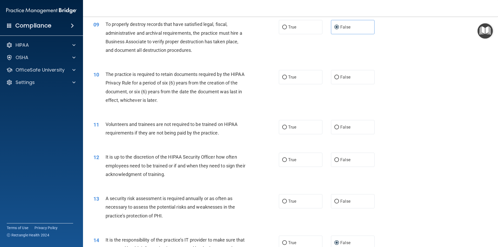
scroll to position [382, 0]
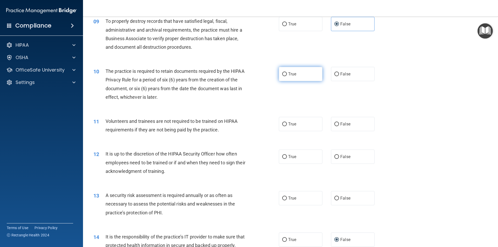
click at [285, 75] on input "True" at bounding box center [284, 74] width 5 height 4
radio input "true"
click at [336, 125] on input "False" at bounding box center [337, 125] width 5 height 4
radio input "true"
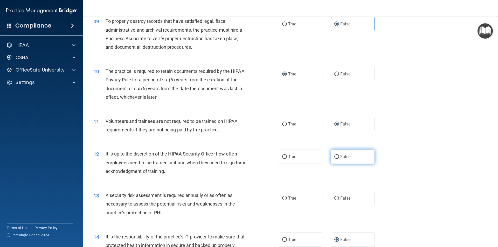
click at [341, 157] on span "False" at bounding box center [346, 156] width 10 height 5
click at [339, 157] on input "False" at bounding box center [337, 157] width 5 height 4
radio input "true"
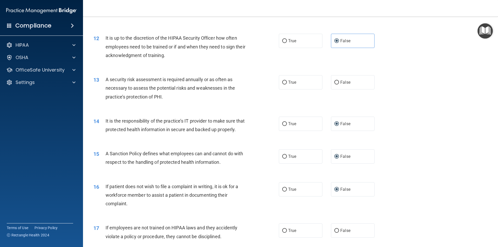
scroll to position [501, 0]
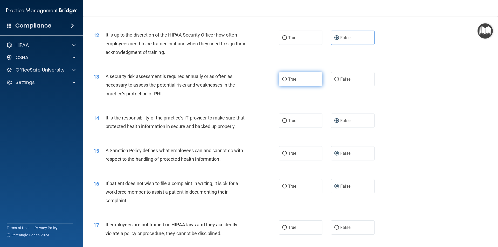
click at [284, 84] on label "True" at bounding box center [301, 79] width 44 height 14
click at [284, 82] on input "True" at bounding box center [284, 80] width 5 height 4
radio input "true"
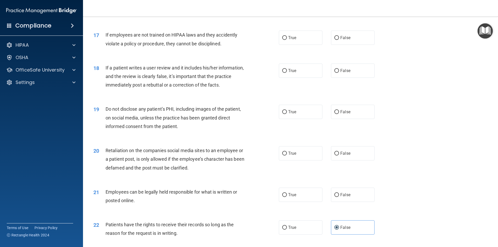
scroll to position [692, 0]
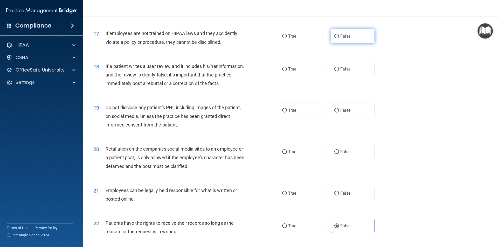
click at [338, 43] on label "False" at bounding box center [353, 36] width 44 height 14
click at [338, 38] on input "False" at bounding box center [337, 37] width 5 height 4
radio input "true"
click at [336, 71] on input "False" at bounding box center [337, 69] width 5 height 4
radio input "true"
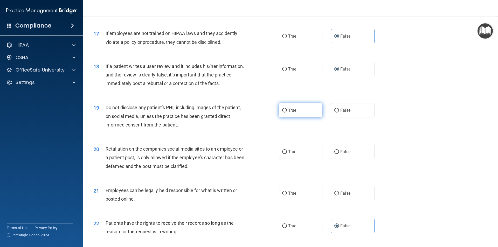
click at [301, 118] on label "True" at bounding box center [301, 110] width 44 height 14
click at [287, 113] on input "True" at bounding box center [284, 111] width 5 height 4
radio input "true"
click at [344, 154] on span "False" at bounding box center [346, 152] width 10 height 5
click at [339, 154] on input "False" at bounding box center [337, 152] width 5 height 4
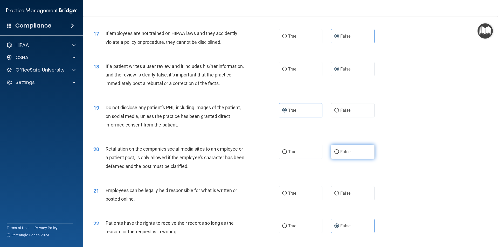
radio input "true"
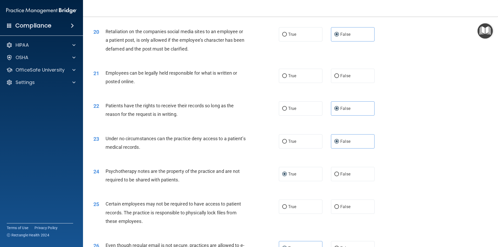
scroll to position [813, 0]
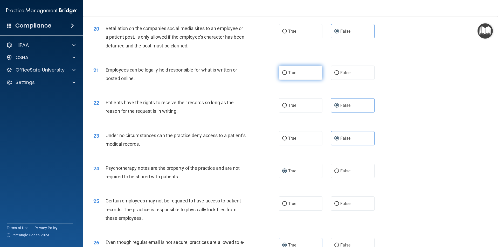
click at [291, 75] on span "True" at bounding box center [292, 72] width 8 height 5
click at [287, 75] on input "True" at bounding box center [284, 73] width 5 height 4
radio input "true"
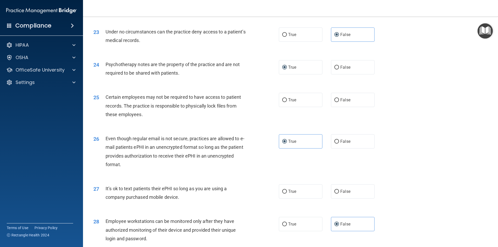
scroll to position [920, 0]
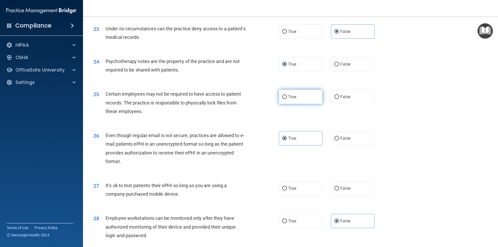
click at [282, 104] on label "True" at bounding box center [301, 97] width 44 height 14
click at [282, 99] on input "True" at bounding box center [284, 97] width 5 height 4
radio input "true"
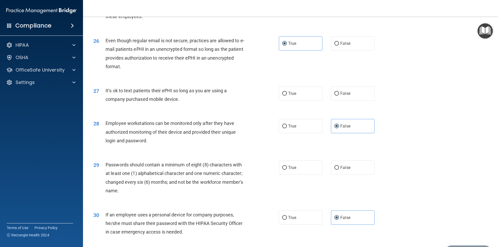
scroll to position [1018, 0]
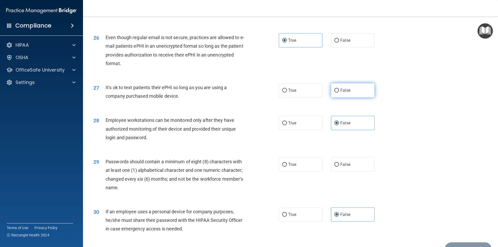
click at [336, 93] on input "False" at bounding box center [337, 91] width 5 height 4
radio input "true"
click at [286, 171] on label "True" at bounding box center [301, 165] width 44 height 14
click at [286, 167] on input "True" at bounding box center [284, 165] width 5 height 4
radio input "true"
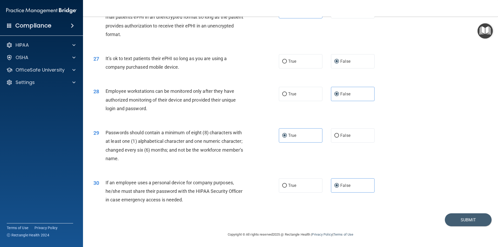
scroll to position [1056, 0]
click at [463, 222] on button "Submit" at bounding box center [468, 220] width 47 height 13
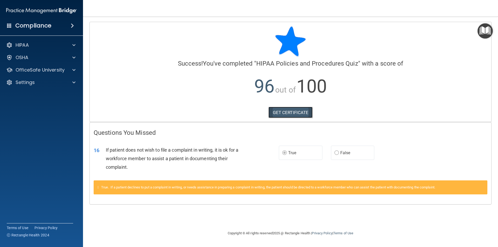
click at [291, 112] on link "GET CERTIFICATE" at bounding box center [291, 112] width 44 height 11
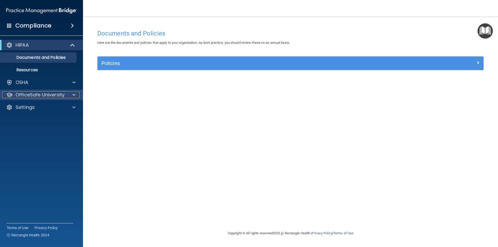
click at [74, 95] on span at bounding box center [73, 95] width 3 height 6
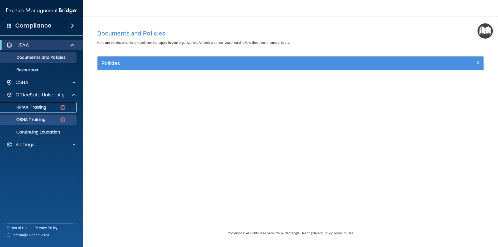
click at [51, 107] on div "HIPAA Training" at bounding box center [38, 107] width 71 height 5
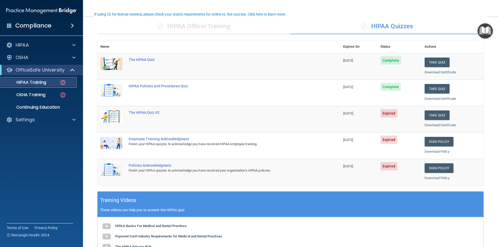
scroll to position [39, 0]
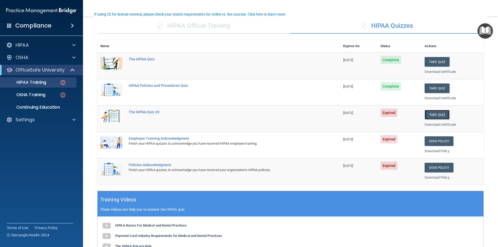
click at [437, 115] on button "Take Quiz" at bounding box center [437, 115] width 25 height 10
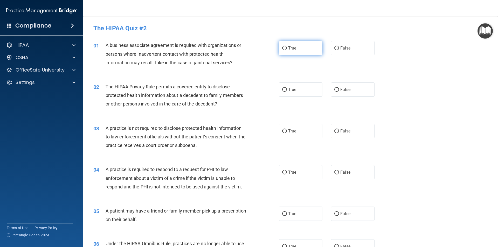
click at [286, 50] on label "True" at bounding box center [301, 48] width 44 height 14
click at [286, 50] on input "True" at bounding box center [284, 48] width 5 height 4
radio input "true"
click at [295, 93] on label "True" at bounding box center [301, 90] width 44 height 14
click at [287, 92] on input "True" at bounding box center [284, 90] width 5 height 4
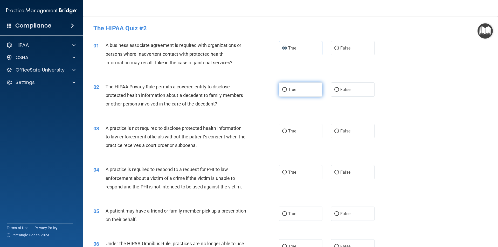
radio input "true"
click at [349, 132] on label "False" at bounding box center [353, 131] width 44 height 14
click at [339, 132] on input "False" at bounding box center [337, 132] width 5 height 4
radio input "true"
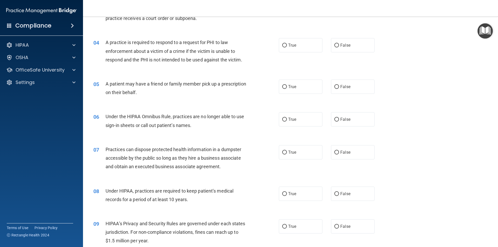
scroll to position [128, 0]
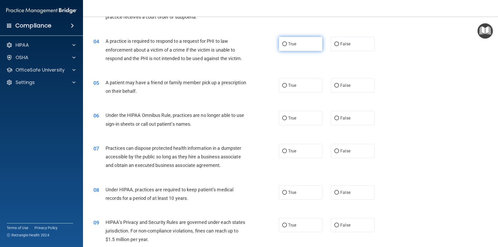
click at [286, 46] on label "True" at bounding box center [301, 44] width 44 height 14
click at [286, 46] on input "True" at bounding box center [284, 44] width 5 height 4
radio input "true"
click at [341, 90] on label "False" at bounding box center [353, 85] width 44 height 14
click at [339, 88] on input "False" at bounding box center [337, 86] width 5 height 4
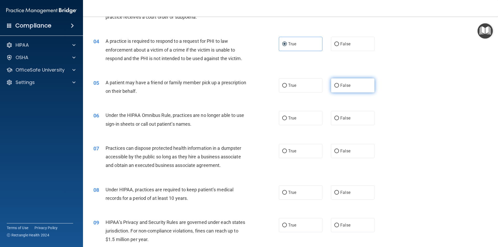
radio input "true"
click at [344, 120] on span "False" at bounding box center [346, 118] width 10 height 5
click at [339, 120] on input "False" at bounding box center [337, 119] width 5 height 4
radio input "true"
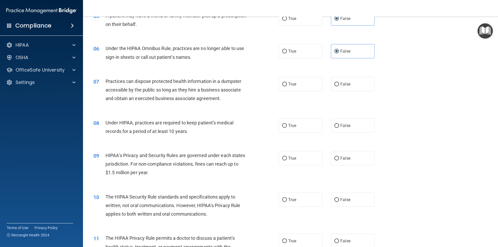
scroll to position [198, 0]
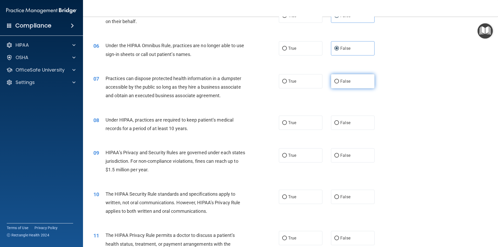
click at [347, 83] on span "False" at bounding box center [346, 81] width 10 height 5
click at [339, 83] on input "False" at bounding box center [337, 82] width 5 height 4
radio input "true"
click at [306, 122] on label "True" at bounding box center [301, 123] width 44 height 14
click at [287, 122] on input "True" at bounding box center [284, 123] width 5 height 4
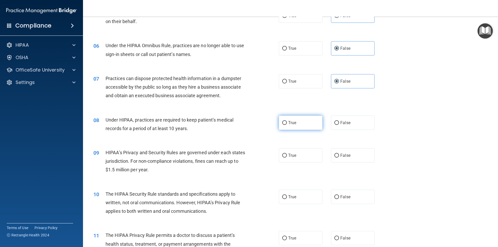
radio input "true"
click at [290, 162] on label "True" at bounding box center [301, 155] width 44 height 14
click at [287, 158] on input "True" at bounding box center [284, 156] width 5 height 4
radio input "true"
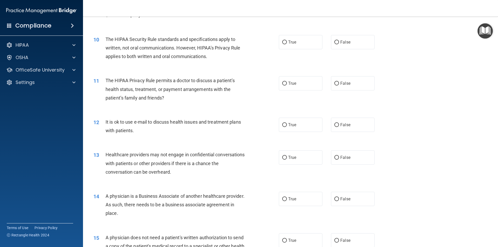
scroll to position [357, 0]
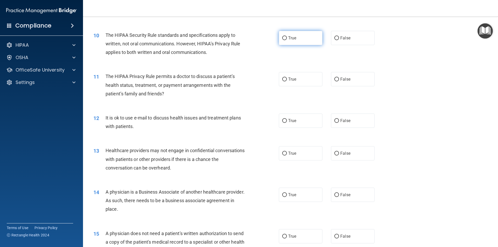
click at [288, 40] on span "True" at bounding box center [292, 38] width 8 height 5
click at [287, 40] on input "True" at bounding box center [284, 38] width 5 height 4
radio input "true"
click at [351, 81] on label "False" at bounding box center [353, 79] width 44 height 14
click at [339, 81] on input "False" at bounding box center [337, 80] width 5 height 4
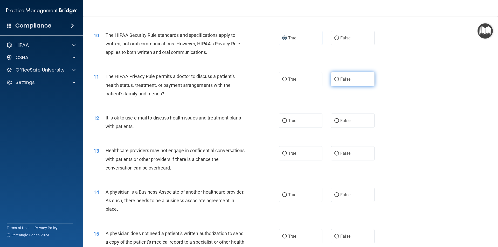
radio input "true"
click at [353, 124] on label "False" at bounding box center [353, 121] width 44 height 14
click at [339, 123] on input "False" at bounding box center [337, 121] width 5 height 4
radio input "true"
click at [300, 159] on label "True" at bounding box center [301, 153] width 44 height 14
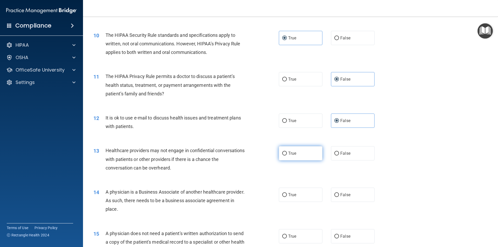
click at [287, 156] on input "True" at bounding box center [284, 154] width 5 height 4
radio input "true"
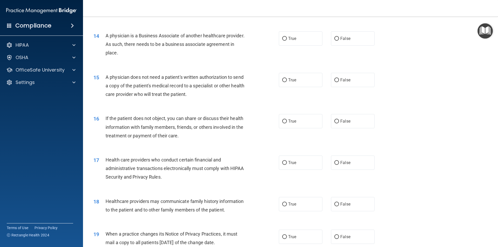
scroll to position [515, 0]
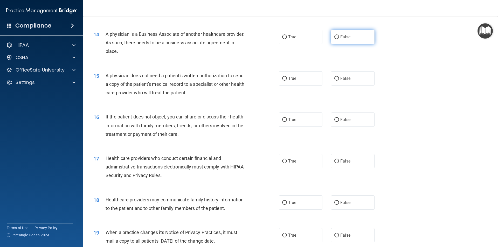
click at [337, 38] on label "False" at bounding box center [353, 37] width 44 height 14
click at [337, 38] on input "False" at bounding box center [337, 37] width 5 height 4
radio input "true"
click at [296, 81] on label "True" at bounding box center [301, 78] width 44 height 14
click at [287, 81] on input "True" at bounding box center [284, 79] width 5 height 4
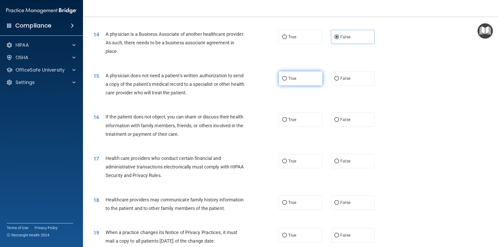
radio input "true"
click at [352, 123] on label "False" at bounding box center [353, 120] width 44 height 14
click at [339, 122] on input "False" at bounding box center [337, 120] width 5 height 4
radio input "true"
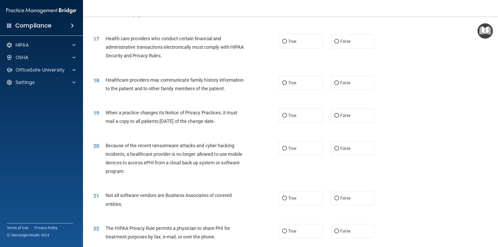
scroll to position [637, 0]
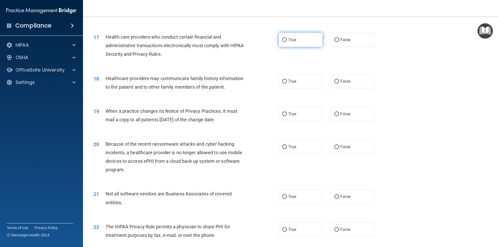
click at [283, 43] on label "True" at bounding box center [301, 40] width 44 height 14
click at [283, 42] on input "True" at bounding box center [284, 40] width 5 height 4
radio input "true"
click at [334, 84] on label "False" at bounding box center [353, 81] width 44 height 14
click at [335, 84] on input "False" at bounding box center [337, 82] width 5 height 4
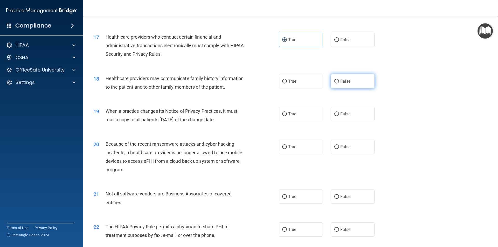
radio input "true"
click at [289, 116] on span "True" at bounding box center [292, 114] width 8 height 5
click at [287, 116] on input "True" at bounding box center [284, 114] width 5 height 4
radio input "true"
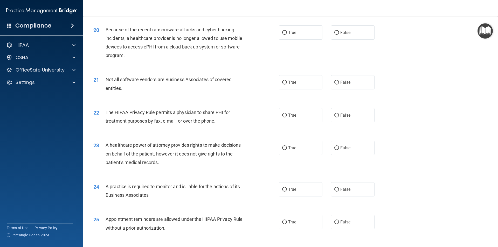
scroll to position [753, 0]
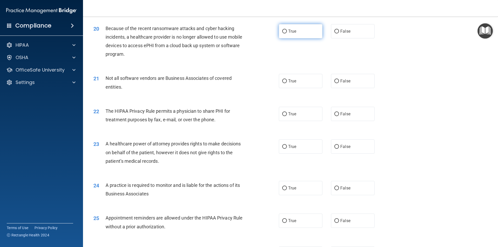
click at [298, 31] on label "True" at bounding box center [301, 31] width 44 height 14
click at [287, 31] on input "True" at bounding box center [284, 32] width 5 height 4
radio input "true"
click at [288, 82] on span "True" at bounding box center [292, 81] width 8 height 5
click at [287, 82] on input "True" at bounding box center [284, 81] width 5 height 4
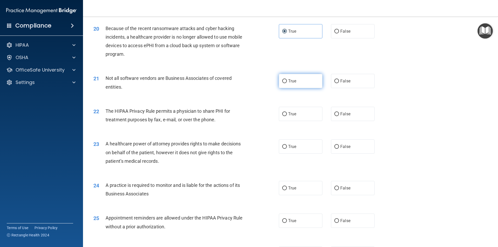
radio input "true"
click at [356, 114] on label "False" at bounding box center [353, 114] width 44 height 14
click at [339, 114] on input "False" at bounding box center [337, 114] width 5 height 4
radio input "true"
click at [336, 149] on input "False" at bounding box center [337, 147] width 5 height 4
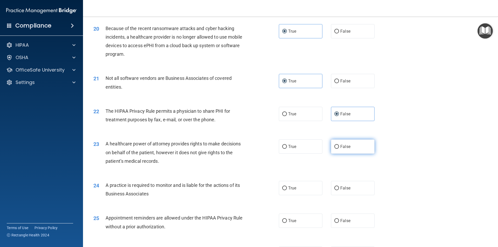
radio input "true"
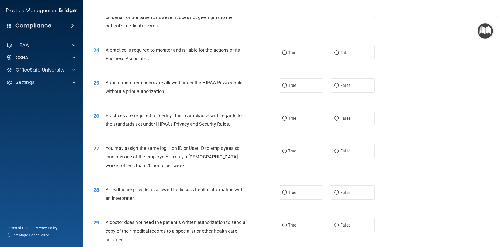
scroll to position [890, 0]
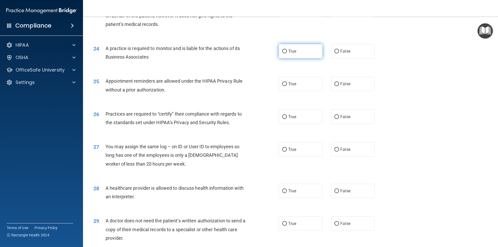
click at [294, 56] on label "True" at bounding box center [301, 51] width 44 height 14
click at [287, 53] on input "True" at bounding box center [284, 52] width 5 height 4
radio input "true"
click at [340, 89] on label "False" at bounding box center [353, 84] width 44 height 14
click at [339, 86] on input "False" at bounding box center [337, 84] width 5 height 4
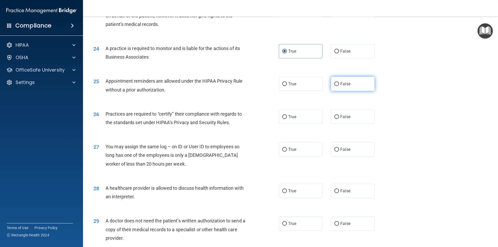
radio input "true"
click at [285, 119] on label "True" at bounding box center [301, 117] width 44 height 14
click at [284, 116] on input "True" at bounding box center [284, 117] width 5 height 4
radio input "true"
click at [344, 154] on label "False" at bounding box center [353, 150] width 44 height 14
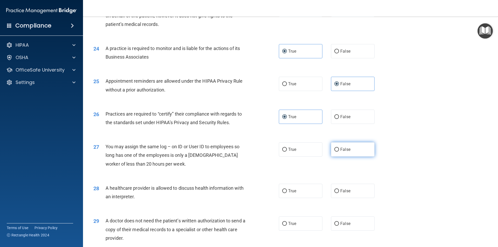
click at [339, 152] on input "False" at bounding box center [337, 150] width 5 height 4
radio input "true"
click at [292, 192] on span "True" at bounding box center [292, 191] width 8 height 5
click at [287, 192] on input "True" at bounding box center [284, 191] width 5 height 4
radio input "true"
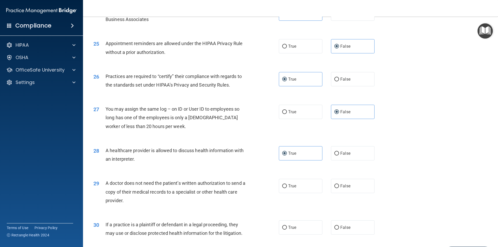
scroll to position [961, 0]
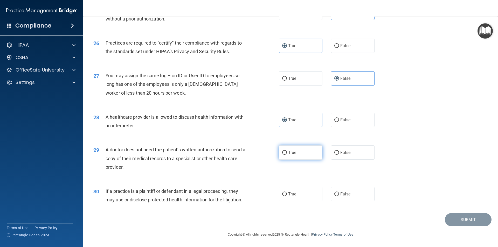
click at [295, 154] on label "True" at bounding box center [301, 153] width 44 height 14
click at [287, 154] on input "True" at bounding box center [284, 153] width 5 height 4
radio input "true"
click at [283, 195] on input "True" at bounding box center [284, 195] width 5 height 4
radio input "true"
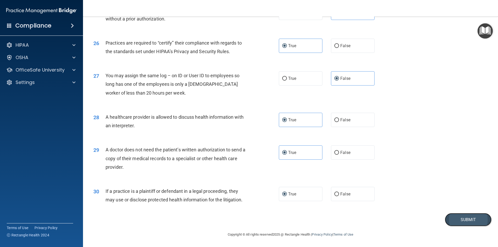
click at [454, 220] on button "Submit" at bounding box center [468, 219] width 47 height 13
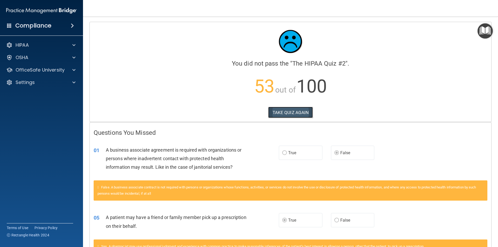
click at [288, 114] on button "TAKE QUIZ AGAIN" at bounding box center [290, 112] width 45 height 11
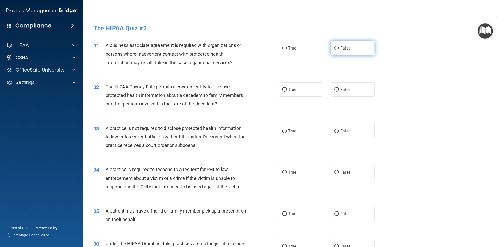
click at [335, 50] on input "False" at bounding box center [337, 48] width 5 height 4
radio input "true"
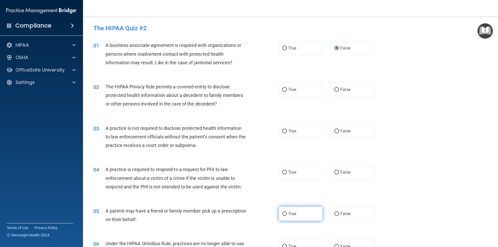
click at [286, 216] on label "True" at bounding box center [301, 214] width 44 height 14
click at [286, 216] on input "True" at bounding box center [284, 214] width 5 height 4
radio input "true"
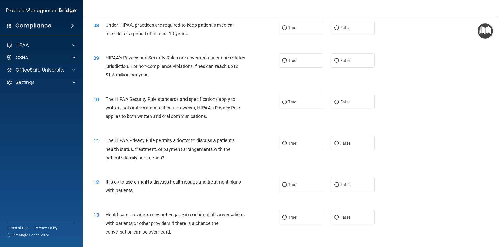
scroll to position [297, 0]
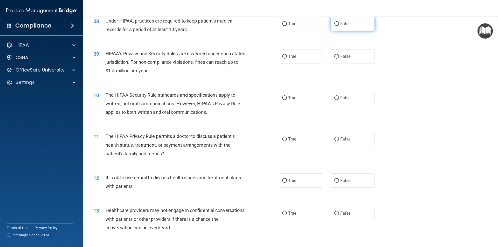
click at [339, 27] on label "False" at bounding box center [353, 24] width 44 height 14
click at [339, 26] on input "False" at bounding box center [337, 24] width 5 height 4
radio input "true"
click at [336, 56] on input "False" at bounding box center [337, 57] width 5 height 4
radio input "true"
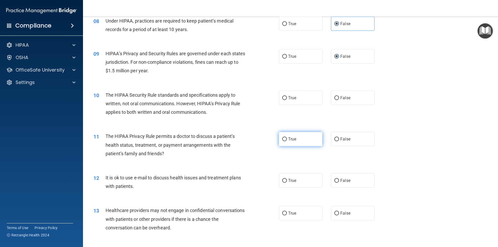
click at [288, 142] on label "True" at bounding box center [301, 139] width 44 height 14
click at [287, 141] on input "True" at bounding box center [284, 140] width 5 height 4
radio input "true"
click at [288, 182] on span "True" at bounding box center [292, 180] width 8 height 5
click at [287, 182] on input "True" at bounding box center [284, 181] width 5 height 4
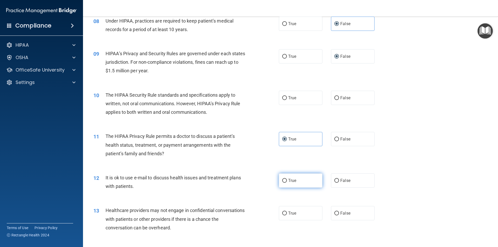
radio input "true"
click at [342, 215] on span "False" at bounding box center [346, 213] width 10 height 5
click at [339, 215] on input "False" at bounding box center [337, 214] width 5 height 4
radio input "true"
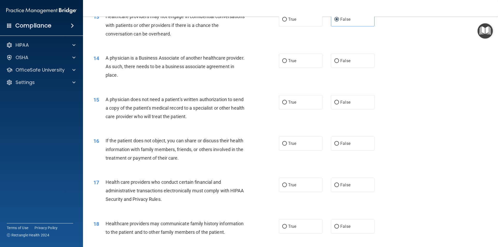
scroll to position [496, 0]
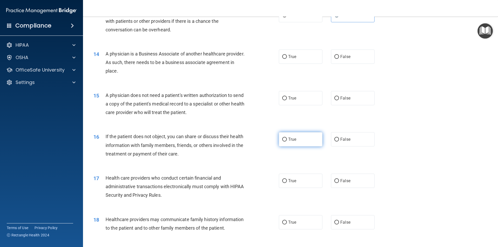
click at [286, 139] on label "True" at bounding box center [301, 139] width 44 height 14
click at [286, 139] on input "True" at bounding box center [284, 140] width 5 height 4
radio input "true"
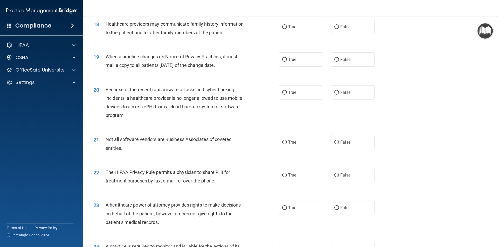
scroll to position [676, 0]
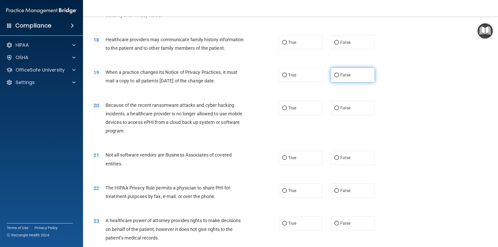
click at [335, 78] on label "False" at bounding box center [353, 75] width 44 height 14
click at [335, 77] on input "False" at bounding box center [337, 75] width 5 height 4
radio input "true"
click at [341, 109] on span "False" at bounding box center [346, 108] width 10 height 5
click at [339, 109] on input "False" at bounding box center [337, 108] width 5 height 4
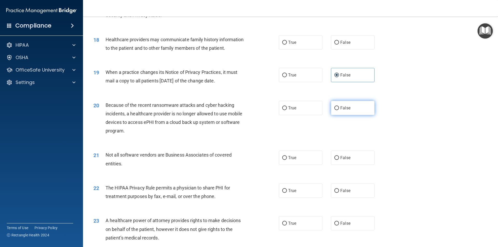
radio input "true"
click at [289, 192] on span "True" at bounding box center [292, 190] width 8 height 5
click at [287, 192] on input "True" at bounding box center [284, 191] width 5 height 4
radio input "true"
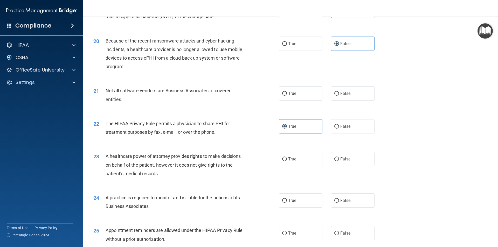
scroll to position [757, 0]
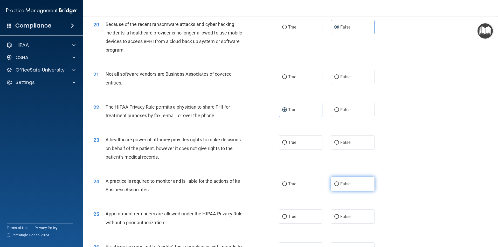
click at [337, 185] on label "False" at bounding box center [353, 184] width 44 height 14
click at [337, 185] on input "False" at bounding box center [337, 184] width 5 height 4
radio input "true"
click at [290, 219] on span "True" at bounding box center [292, 216] width 8 height 5
click at [287, 219] on input "True" at bounding box center [284, 217] width 5 height 4
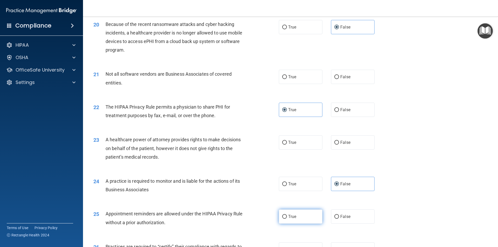
radio input "true"
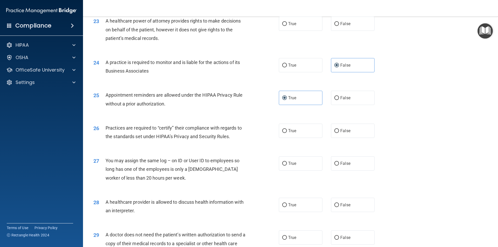
scroll to position [884, 0]
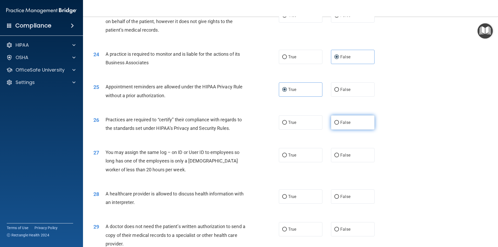
click at [341, 125] on span "False" at bounding box center [346, 122] width 10 height 5
click at [339, 125] on input "False" at bounding box center [337, 123] width 5 height 4
radio input "true"
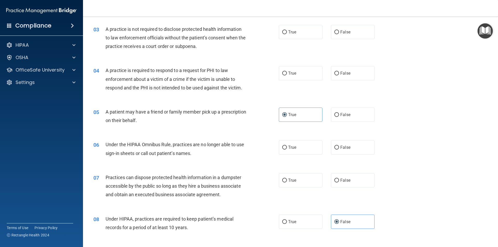
scroll to position [0, 0]
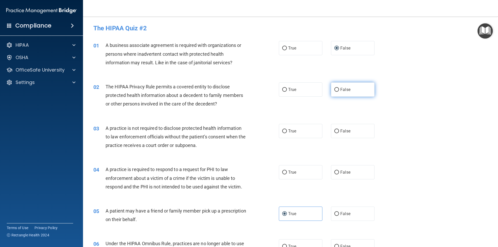
click at [341, 89] on span "False" at bounding box center [346, 89] width 10 height 5
click at [339, 89] on input "False" at bounding box center [337, 90] width 5 height 4
radio input "true"
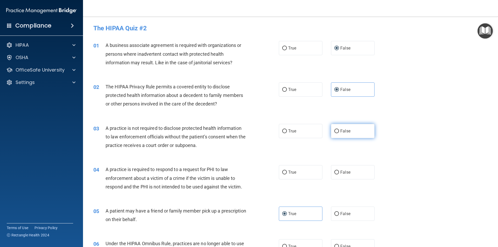
click at [348, 131] on label "False" at bounding box center [353, 131] width 44 height 14
click at [339, 131] on input "False" at bounding box center [337, 132] width 5 height 4
radio input "true"
click at [288, 174] on span "True" at bounding box center [292, 172] width 8 height 5
click at [287, 174] on input "True" at bounding box center [284, 173] width 5 height 4
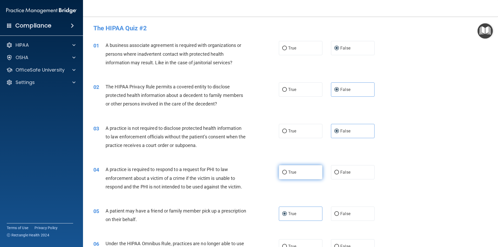
radio input "true"
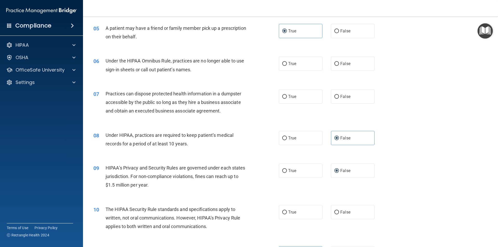
scroll to position [184, 0]
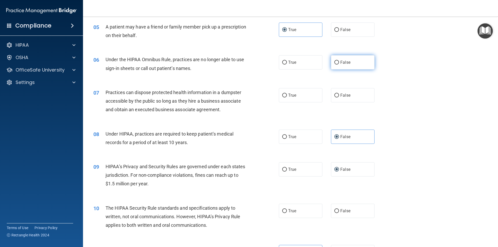
click at [343, 66] on label "False" at bounding box center [353, 62] width 44 height 14
click at [339, 65] on input "False" at bounding box center [337, 63] width 5 height 4
radio input "true"
click at [346, 99] on label "False" at bounding box center [353, 95] width 44 height 14
click at [339, 98] on input "False" at bounding box center [337, 96] width 5 height 4
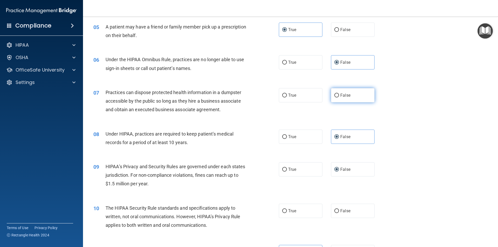
radio input "true"
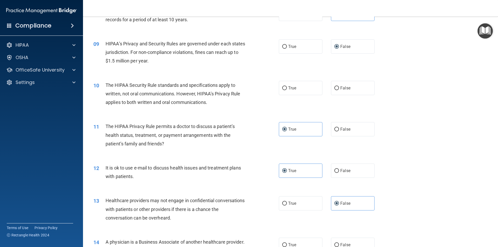
scroll to position [310, 0]
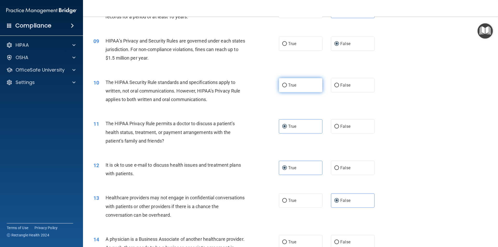
click at [287, 86] on label "True" at bounding box center [301, 85] width 44 height 14
click at [287, 86] on input "True" at bounding box center [284, 86] width 5 height 4
radio input "true"
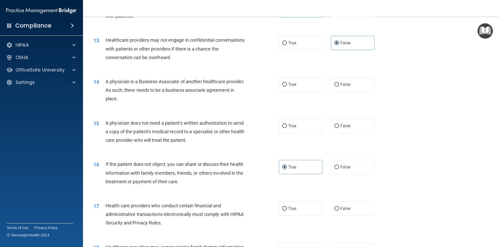
scroll to position [471, 0]
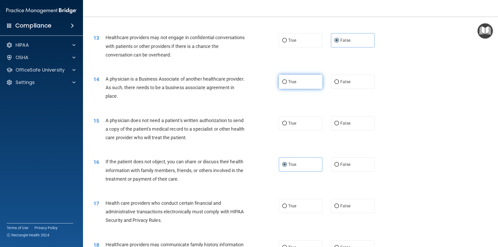
click at [293, 86] on label "True" at bounding box center [301, 82] width 44 height 14
click at [287, 84] on input "True" at bounding box center [284, 82] width 5 height 4
radio input "true"
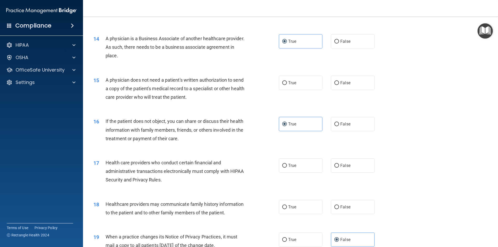
scroll to position [513, 0]
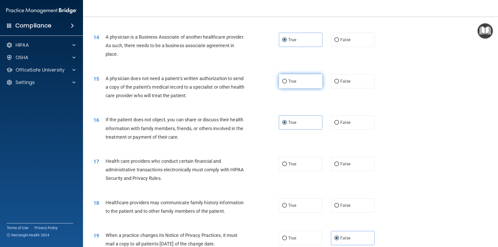
click at [296, 85] on label "True" at bounding box center [301, 81] width 44 height 14
click at [287, 84] on input "True" at bounding box center [284, 82] width 5 height 4
radio input "true"
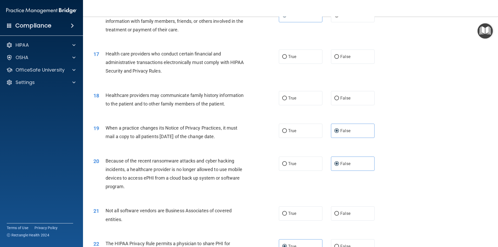
scroll to position [623, 0]
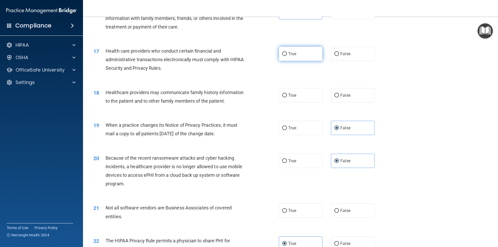
click at [287, 57] on label "True" at bounding box center [301, 54] width 44 height 14
click at [287, 56] on input "True" at bounding box center [284, 54] width 5 height 4
radio input "true"
click at [342, 96] on span "False" at bounding box center [346, 95] width 10 height 5
click at [339, 96] on input "False" at bounding box center [337, 96] width 5 height 4
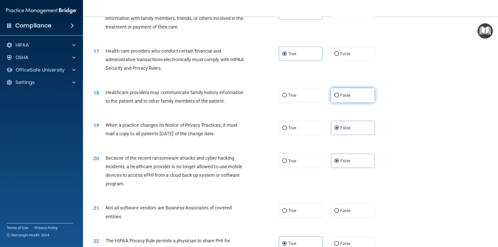
radio input "true"
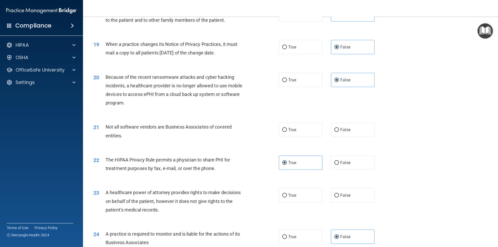
scroll to position [707, 0]
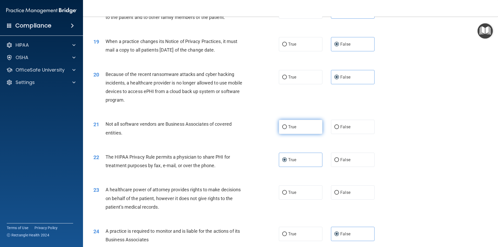
click at [291, 128] on span "True" at bounding box center [292, 127] width 8 height 5
click at [287, 128] on input "True" at bounding box center [284, 127] width 5 height 4
radio input "true"
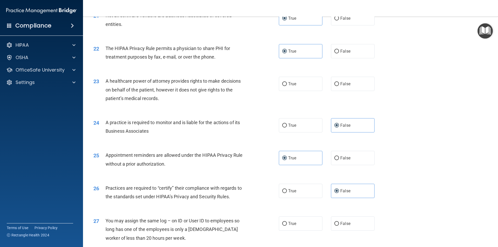
scroll to position [817, 0]
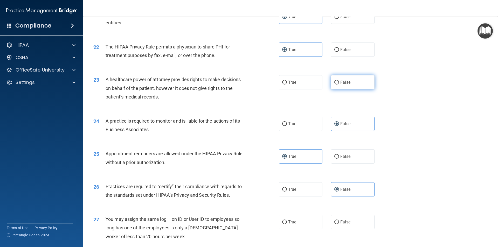
click at [336, 87] on label "False" at bounding box center [353, 82] width 44 height 14
click at [336, 85] on input "False" at bounding box center [337, 83] width 5 height 4
radio input "true"
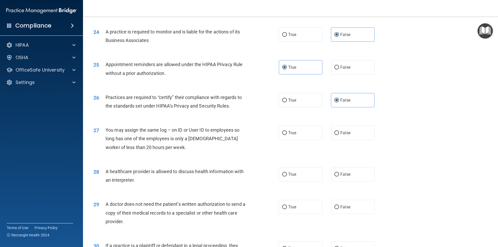
scroll to position [905, 0]
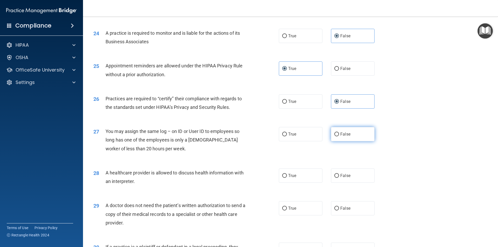
click at [335, 136] on input "False" at bounding box center [337, 135] width 5 height 4
radio input "true"
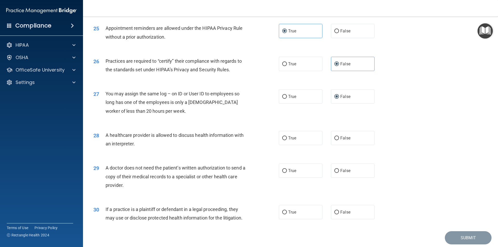
scroll to position [961, 0]
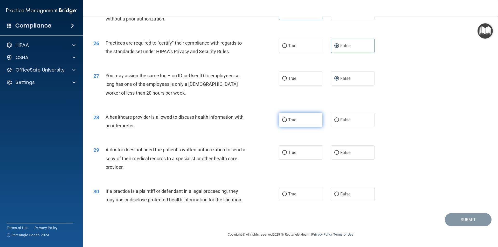
click at [293, 121] on span "True" at bounding box center [292, 120] width 8 height 5
click at [287, 121] on input "True" at bounding box center [284, 120] width 5 height 4
radio input "true"
click at [286, 153] on label "True" at bounding box center [301, 153] width 44 height 14
click at [286, 153] on input "True" at bounding box center [284, 153] width 5 height 4
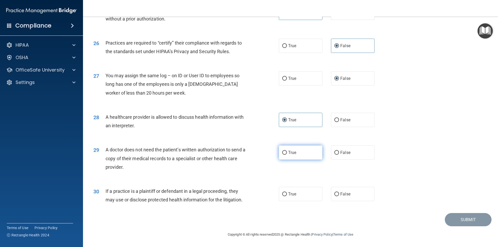
radio input "true"
click at [282, 196] on input "True" at bounding box center [284, 195] width 5 height 4
radio input "true"
click at [462, 222] on button "Submit" at bounding box center [468, 219] width 47 height 13
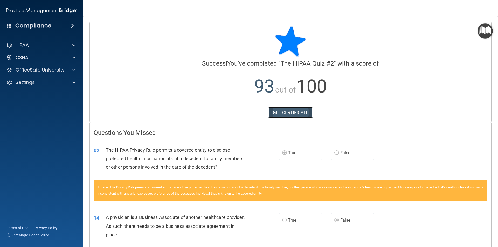
click at [286, 114] on link "GET CERTIFICATE" at bounding box center [291, 112] width 44 height 11
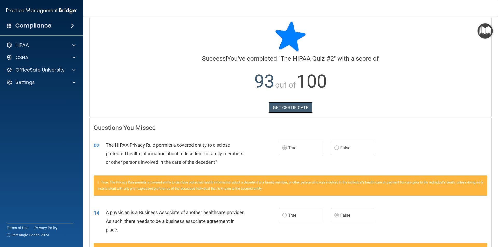
scroll to position [12, 0]
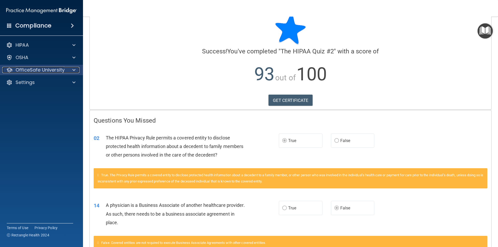
click at [74, 70] on span at bounding box center [73, 70] width 3 height 6
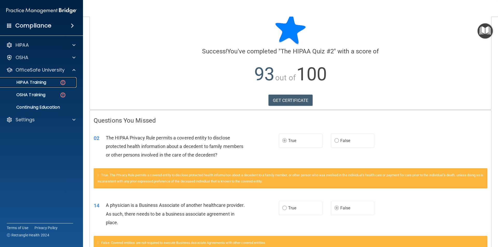
click at [42, 81] on p "HIPAA Training" at bounding box center [24, 82] width 43 height 5
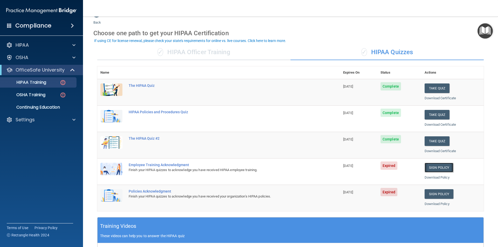
click at [440, 167] on link "Sign Policy" at bounding box center [439, 168] width 29 height 10
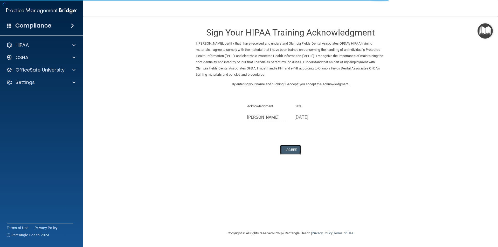
click at [292, 153] on button "I Agree" at bounding box center [290, 150] width 21 height 10
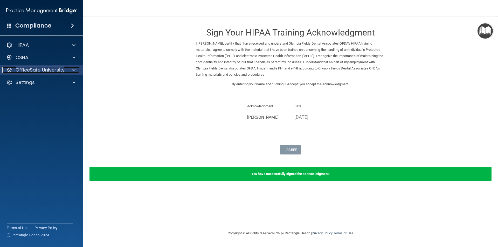
click at [71, 69] on div at bounding box center [73, 70] width 13 height 6
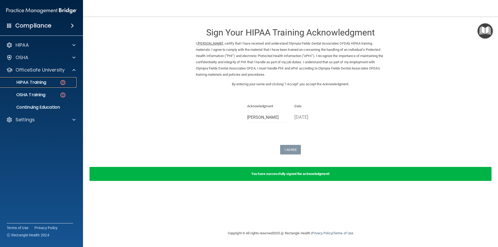
click at [39, 83] on p "HIPAA Training" at bounding box center [24, 82] width 43 height 5
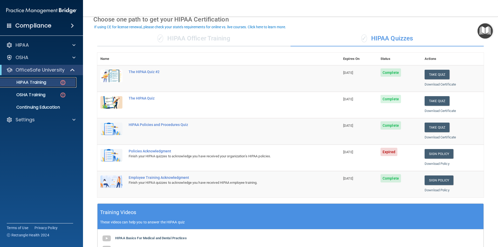
scroll to position [29, 0]
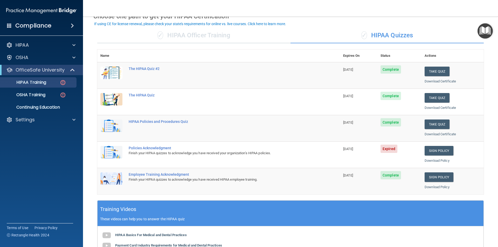
click at [384, 150] on span "Expired" at bounding box center [389, 149] width 17 height 8
click at [430, 148] on link "Sign Policy" at bounding box center [439, 151] width 29 height 10
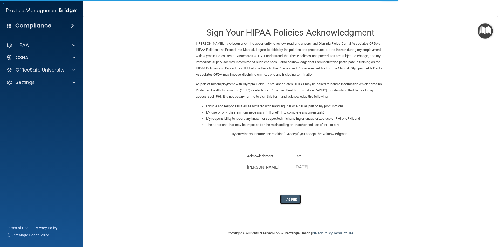
click at [294, 202] on button "I Agree" at bounding box center [290, 200] width 21 height 10
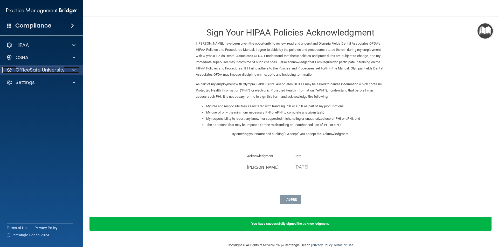
click at [63, 70] on p "OfficeSafe University" at bounding box center [40, 70] width 49 height 6
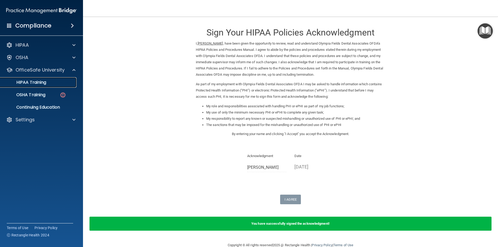
click at [46, 85] on p "HIPAA Training" at bounding box center [24, 82] width 43 height 5
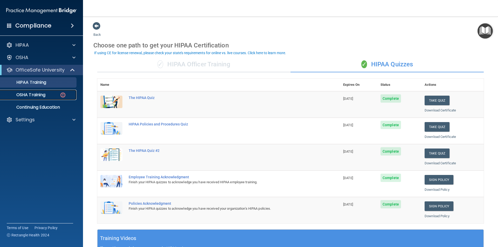
click at [40, 96] on p "OSHA Training" at bounding box center [24, 94] width 42 height 5
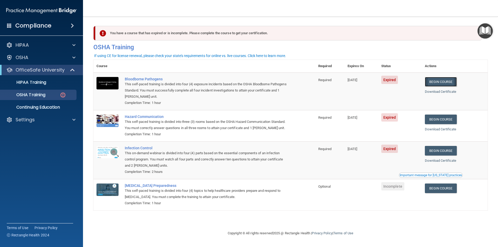
click at [448, 80] on link "Begin Course" at bounding box center [441, 82] width 32 height 10
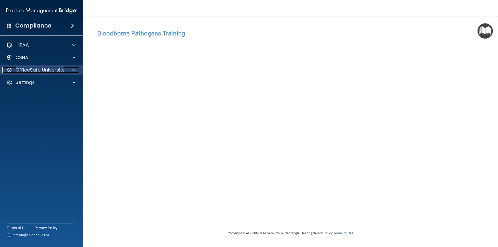
click at [74, 70] on span at bounding box center [73, 70] width 3 height 6
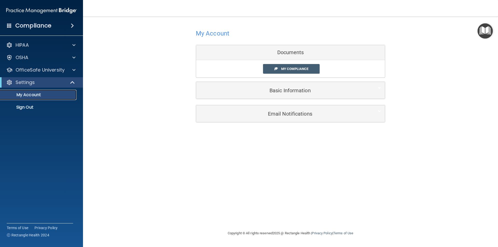
click at [57, 94] on p "My Account" at bounding box center [38, 94] width 71 height 5
click at [301, 69] on span "My Compliance" at bounding box center [294, 69] width 27 height 4
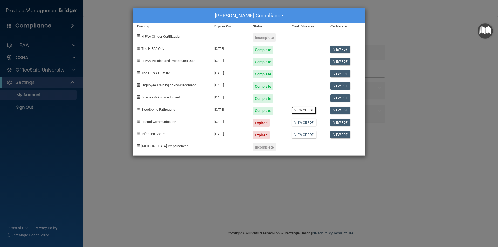
click at [308, 111] on link "View CE PDF" at bounding box center [304, 111] width 25 height 8
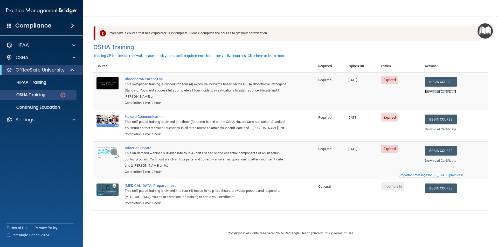
click at [449, 92] on link "Download Certificate" at bounding box center [440, 92] width 31 height 4
click at [442, 80] on link "Begin Course" at bounding box center [441, 82] width 32 height 10
click at [143, 77] on div "Bloodborne Pathogens" at bounding box center [207, 79] width 165 height 4
click at [437, 123] on link "Begin Course" at bounding box center [441, 120] width 32 height 10
click at [445, 153] on link "Begin Course" at bounding box center [441, 151] width 32 height 10
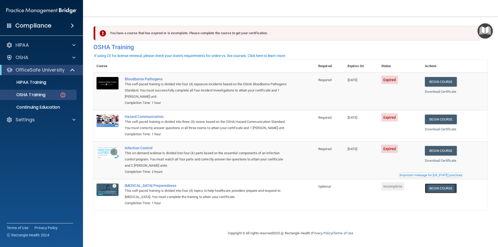
click at [443, 193] on link "Begin Course" at bounding box center [441, 189] width 32 height 10
click at [45, 97] on p "OSHA Training" at bounding box center [24, 94] width 42 height 5
click at [196, 36] on div "You have a course that has expired or is incomplete. Please complete the course…" at bounding box center [289, 33] width 387 height 15
click at [444, 83] on link "Begin Course" at bounding box center [441, 82] width 32 height 10
click at [48, 94] on div "OSHA Training" at bounding box center [38, 94] width 71 height 5
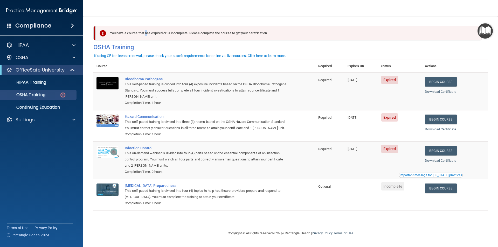
click at [145, 37] on div "You have a course that has expired or is incomplete. Please complete the course…" at bounding box center [289, 33] width 387 height 15
click at [102, 34] on img at bounding box center [103, 33] width 6 height 6
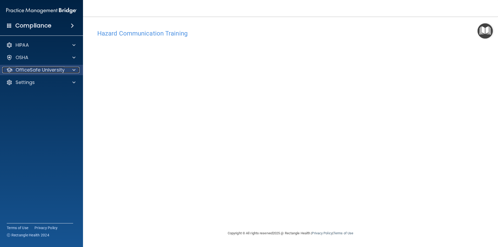
click at [74, 71] on span at bounding box center [73, 70] width 3 height 6
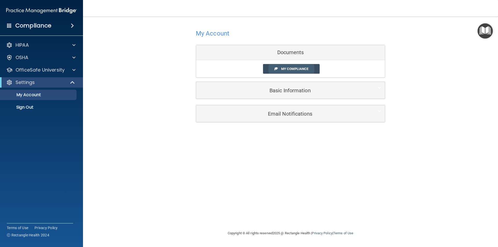
click at [301, 69] on span "My Compliance" at bounding box center [294, 69] width 27 height 4
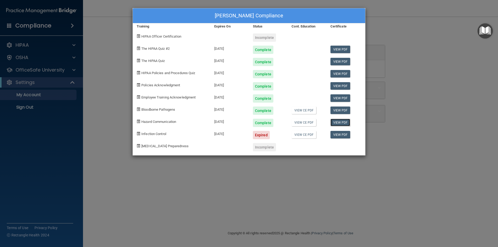
click at [343, 124] on link "View PDF" at bounding box center [341, 123] width 20 height 8
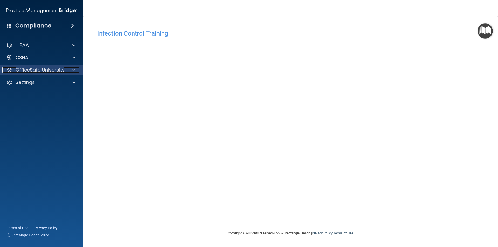
click at [70, 70] on div at bounding box center [73, 70] width 13 height 6
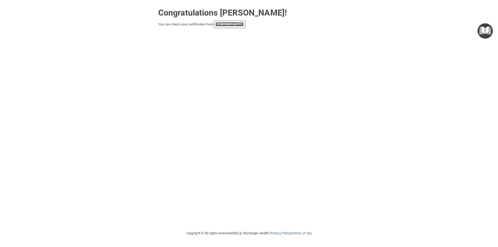
click at [231, 24] on link "your account page!" at bounding box center [230, 24] width 28 height 4
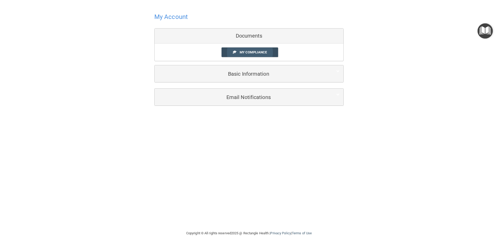
click at [255, 53] on span "My Compliance" at bounding box center [253, 52] width 27 height 4
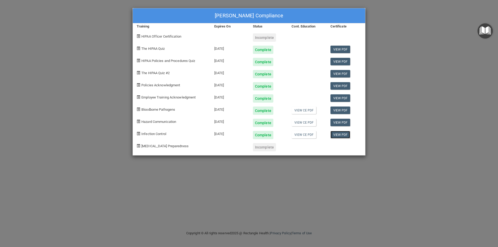
click at [336, 135] on link "View PDF" at bounding box center [341, 135] width 20 height 8
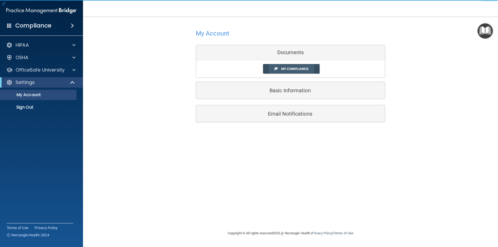
click at [282, 70] on span "My Compliance" at bounding box center [294, 69] width 27 height 4
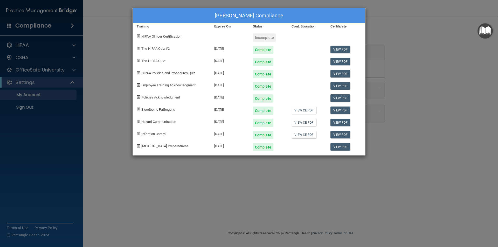
click at [264, 39] on div "Incomplete" at bounding box center [264, 37] width 23 height 8
drag, startPoint x: 340, startPoint y: 35, endPoint x: 335, endPoint y: 37, distance: 4.9
click at [338, 35] on div at bounding box center [346, 36] width 39 height 12
click at [338, 148] on link "View PDF" at bounding box center [341, 147] width 20 height 8
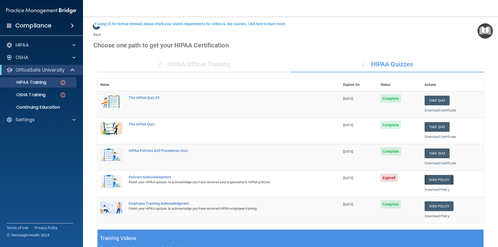
scroll to position [29, 0]
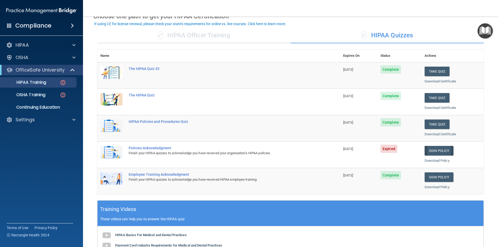
click at [432, 152] on link "Sign Policy" at bounding box center [439, 151] width 29 height 10
click at [433, 152] on link "Sign Policy" at bounding box center [439, 151] width 29 height 10
click at [435, 160] on link "Download Policy" at bounding box center [437, 161] width 25 height 4
click at [387, 150] on span "Expired" at bounding box center [389, 149] width 17 height 8
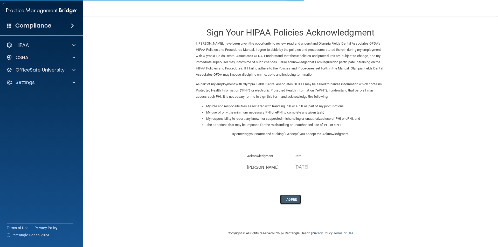
click at [295, 201] on button "I Agree" at bounding box center [290, 200] width 21 height 10
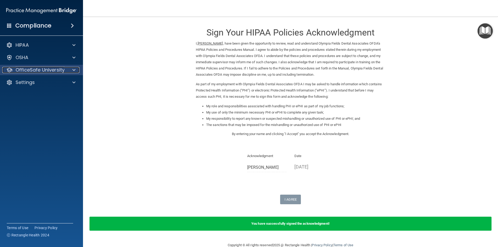
click at [75, 67] on span at bounding box center [73, 70] width 3 height 6
click at [31, 71] on p "OfficeSafe University" at bounding box center [40, 70] width 49 height 6
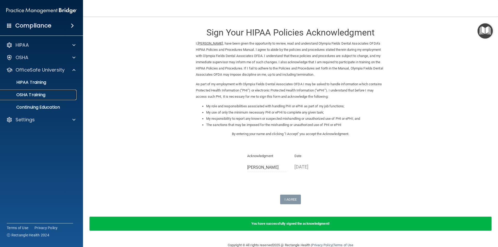
click at [35, 96] on p "OSHA Training" at bounding box center [24, 94] width 42 height 5
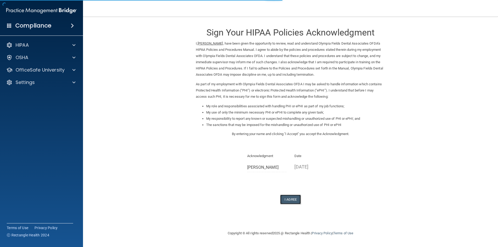
click at [294, 202] on button "I Agree" at bounding box center [290, 200] width 21 height 10
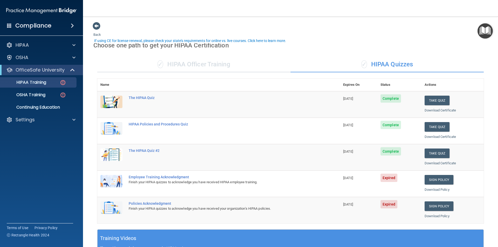
scroll to position [12, 0]
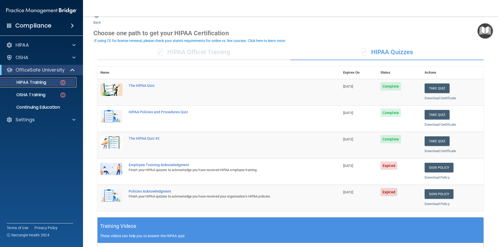
click at [39, 83] on p "HIPAA Training" at bounding box center [24, 82] width 43 height 5
click at [41, 92] on p "OSHA Training" at bounding box center [24, 94] width 42 height 5
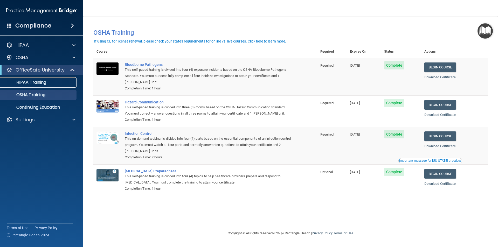
click at [22, 81] on p "HIPAA Training" at bounding box center [24, 82] width 43 height 5
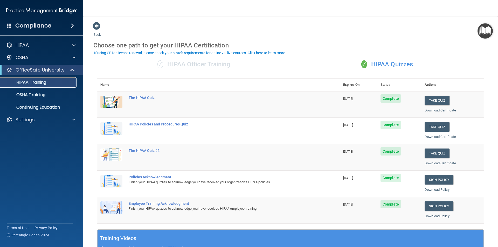
click at [41, 83] on p "HIPAA Training" at bounding box center [24, 82] width 43 height 5
click at [37, 95] on p "OSHA Training" at bounding box center [24, 94] width 42 height 5
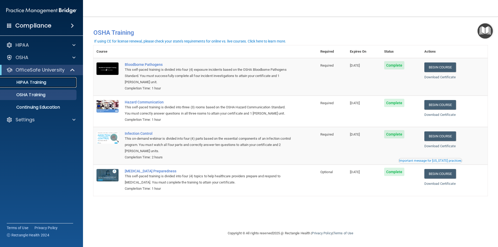
click at [37, 82] on p "HIPAA Training" at bounding box center [24, 82] width 43 height 5
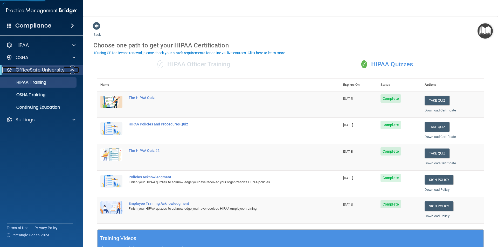
click at [72, 72] on span at bounding box center [73, 70] width 4 height 6
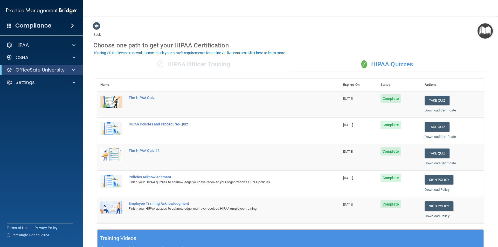
click at [12, 24] on div "Compliance" at bounding box center [41, 25] width 83 height 11
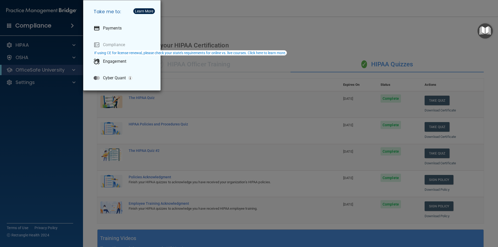
click at [10, 26] on div "Take me to: Payments Compliance Engagement Cyber Quant" at bounding box center [249, 123] width 498 height 247
